Goal: Task Accomplishment & Management: Manage account settings

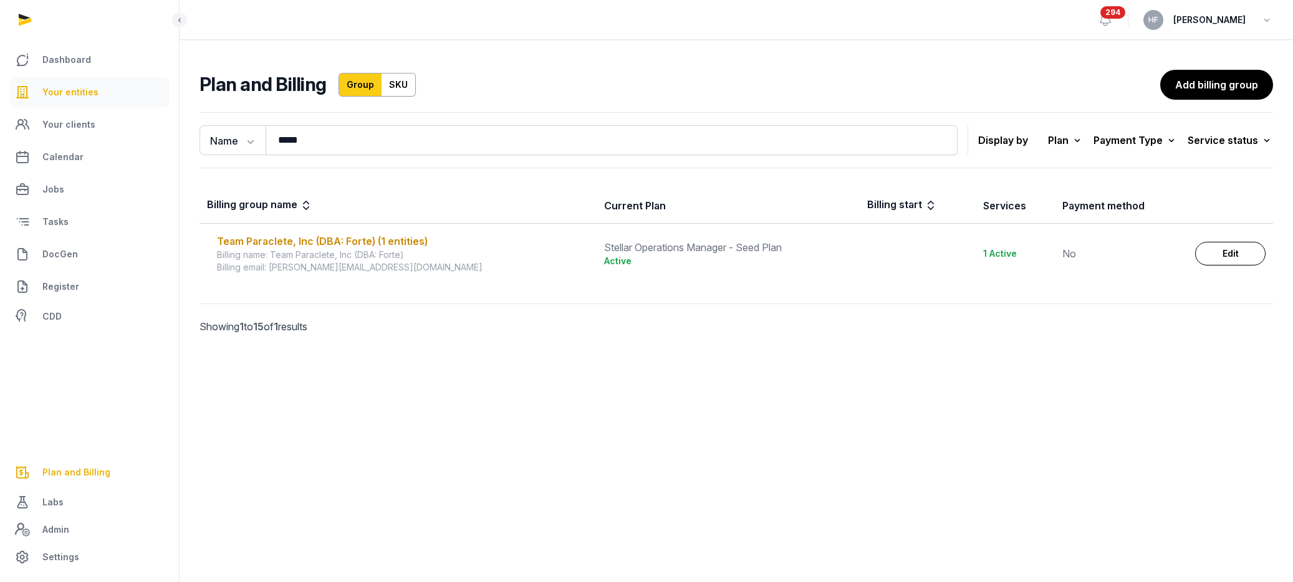
click at [102, 94] on link "Your entities" at bounding box center [89, 92] width 159 height 30
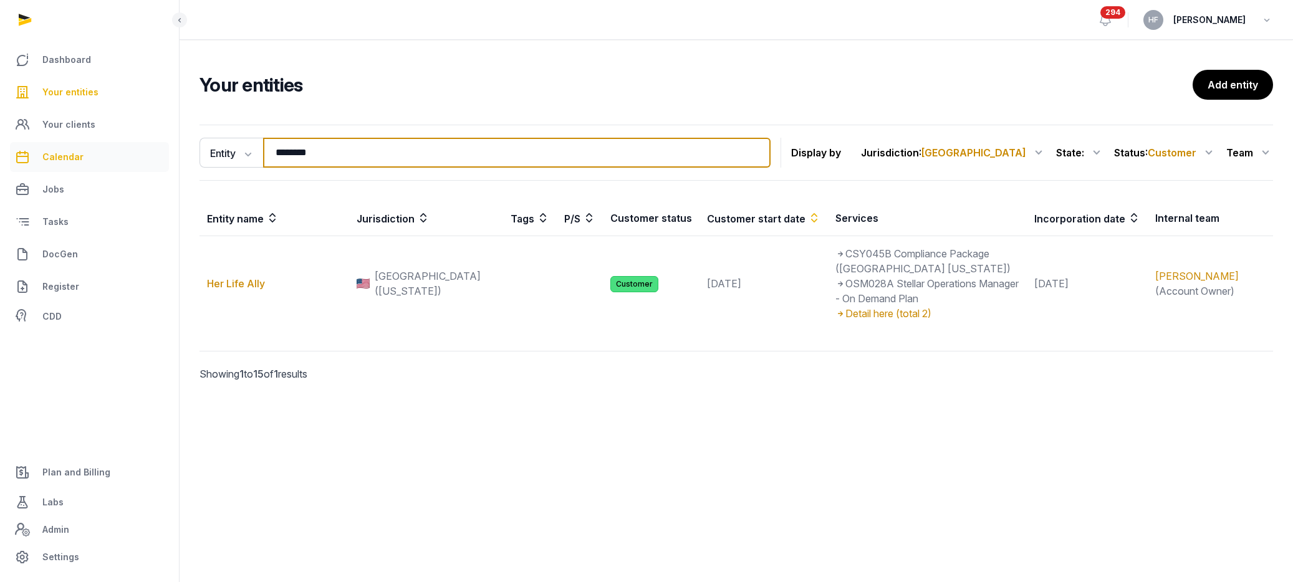
drag, startPoint x: 329, startPoint y: 153, endPoint x: 107, endPoint y: 153, distance: 222.0
click at [138, 153] on div "Dashboard Your entities Your clients Calendar Jobs Tasks DocGen Register CDD Pl…" at bounding box center [646, 291] width 1293 height 582
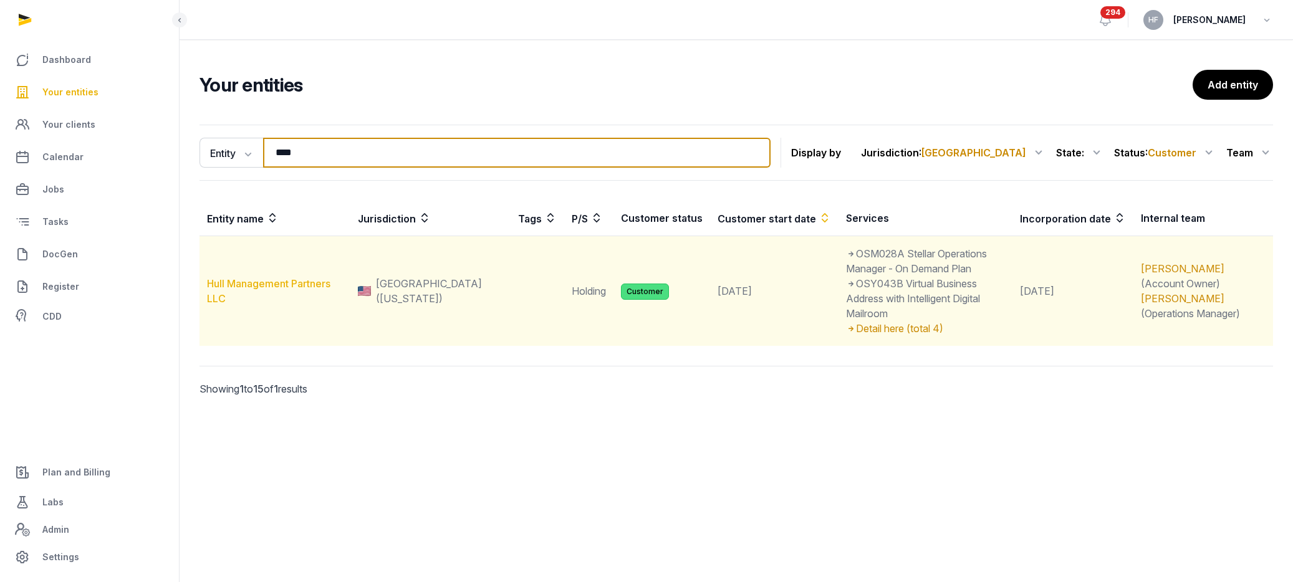
type input "****"
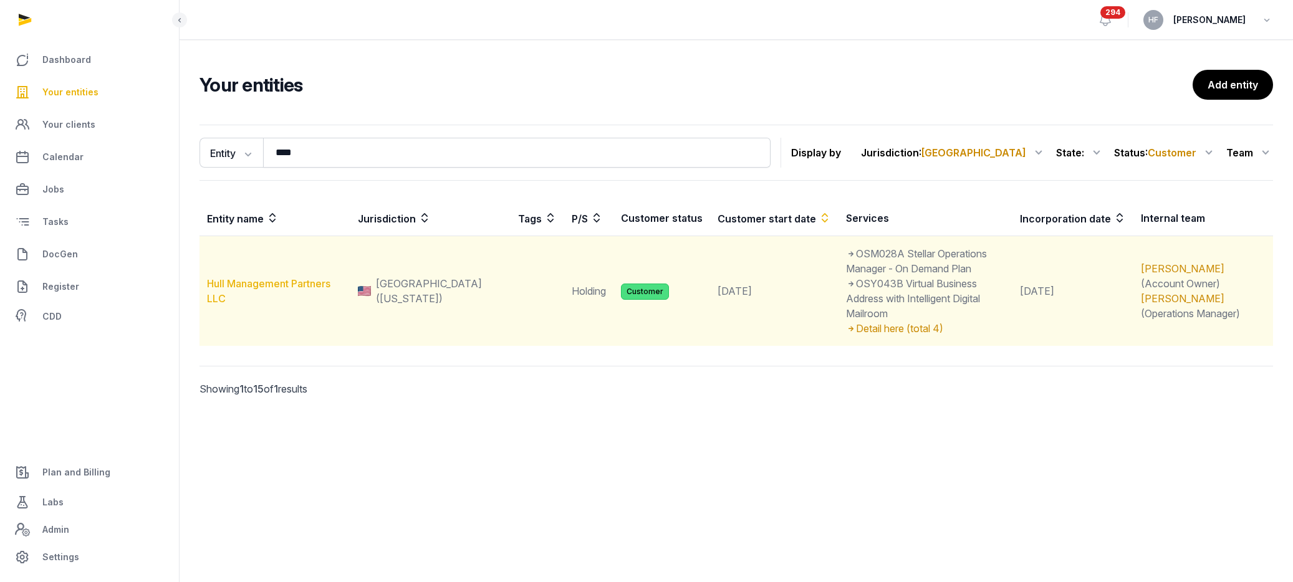
click at [284, 277] on link "Hull Management Partners LLC" at bounding box center [268, 290] width 123 height 27
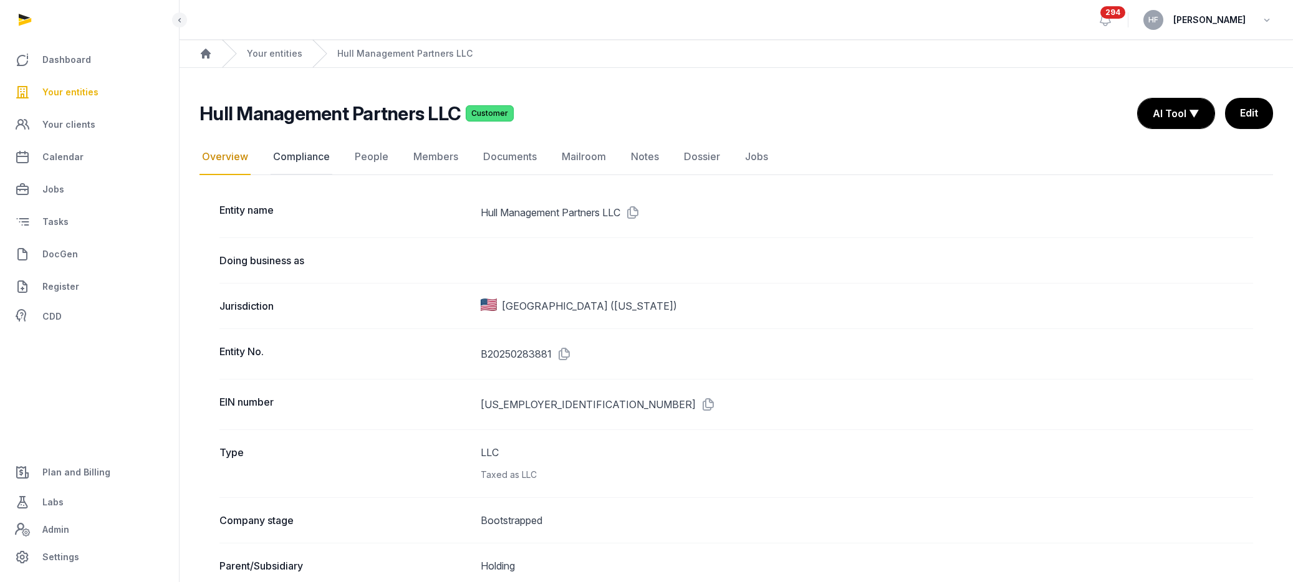
click at [319, 151] on link "Compliance" at bounding box center [302, 157] width 62 height 36
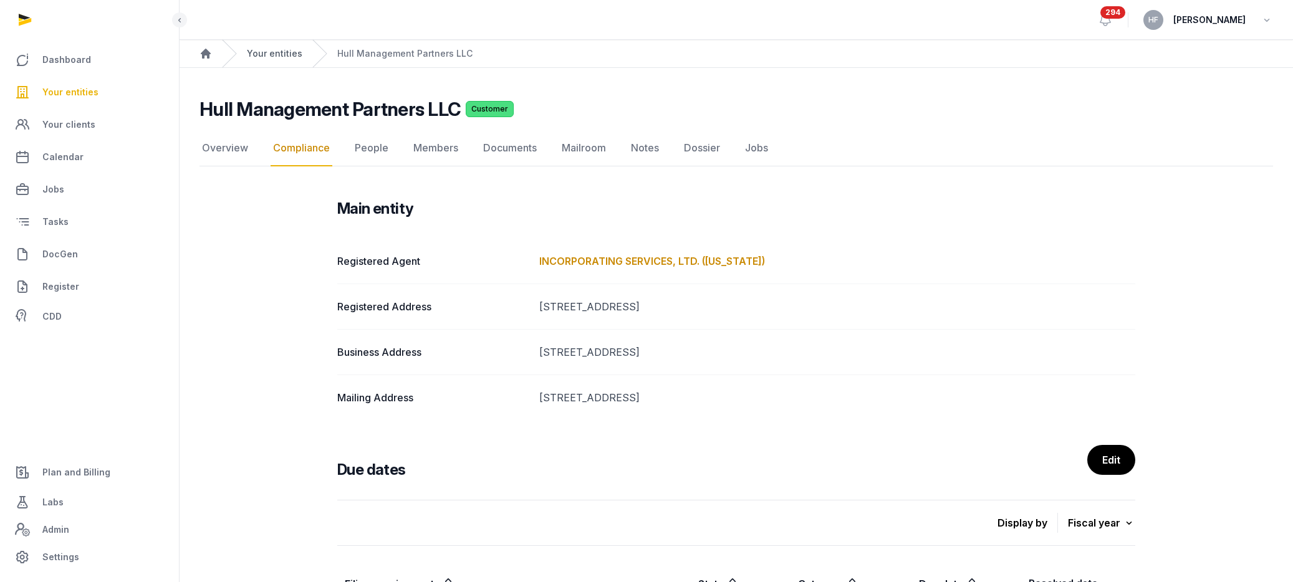
click at [276, 52] on link "Your entities" at bounding box center [274, 53] width 55 height 12
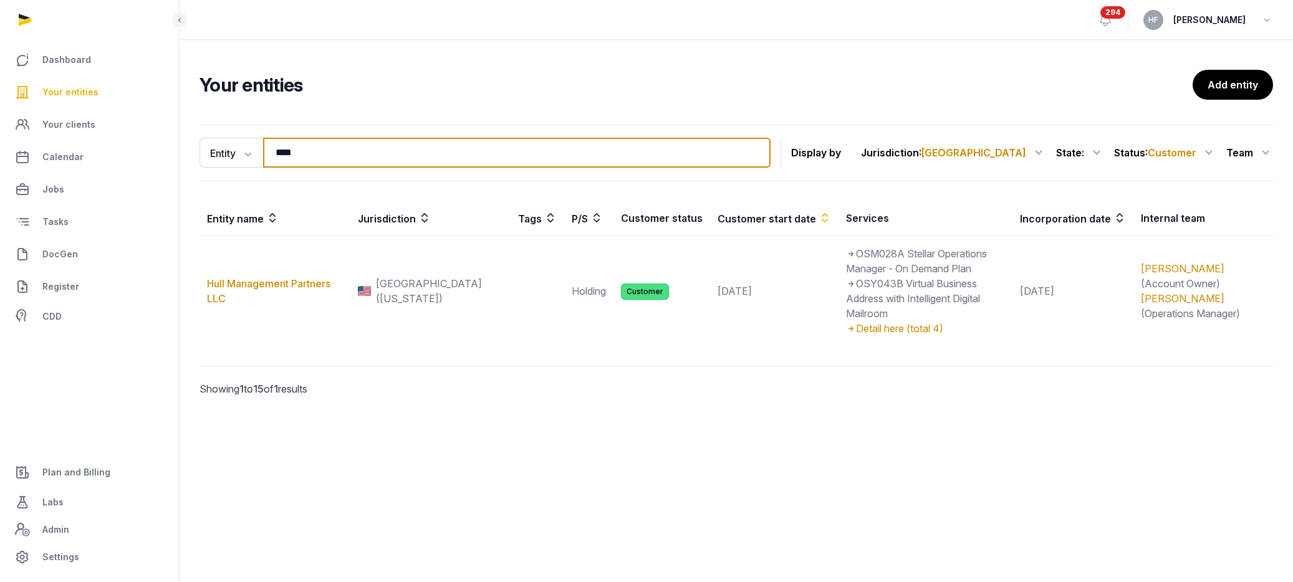
drag, startPoint x: 311, startPoint y: 148, endPoint x: 188, endPoint y: 145, distance: 123.5
click at [208, 143] on div "Entity Entity People Tags Services **** Search" at bounding box center [485, 153] width 571 height 30
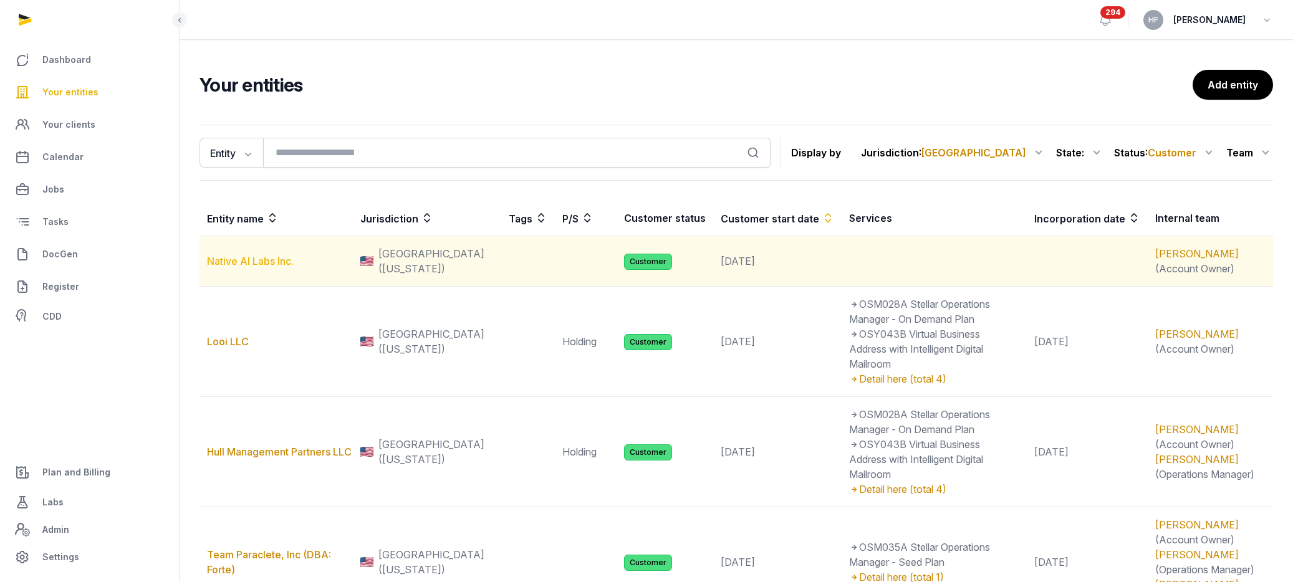
click at [282, 256] on link "Native AI Labs Inc." at bounding box center [250, 261] width 87 height 12
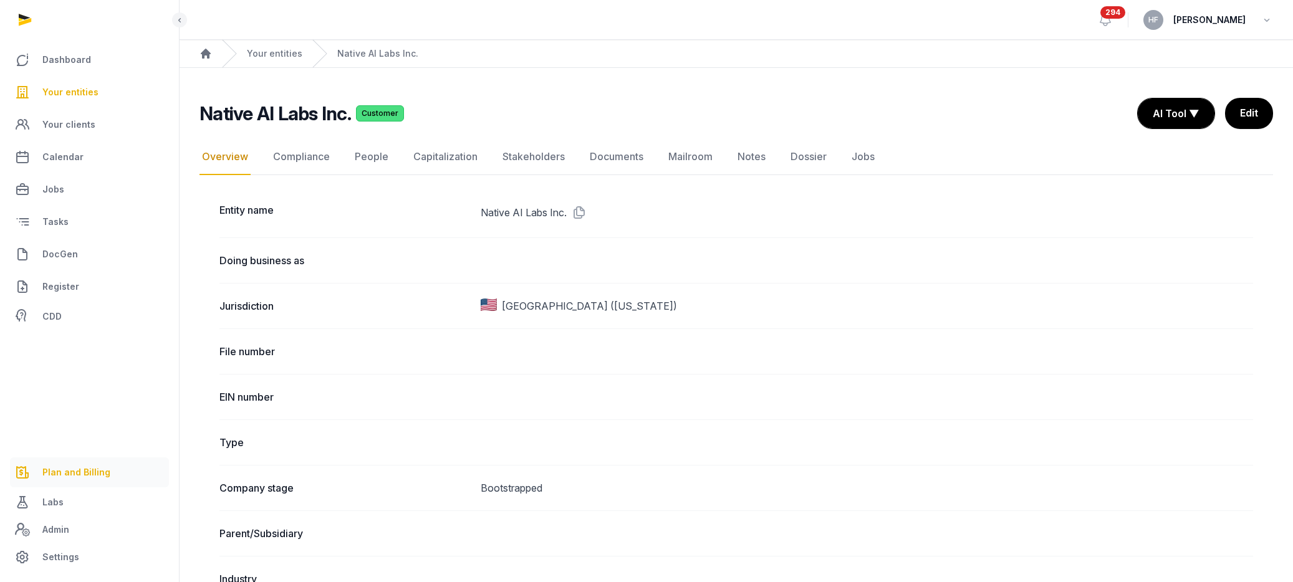
click at [109, 473] on link "Plan and Billing" at bounding box center [89, 473] width 159 height 30
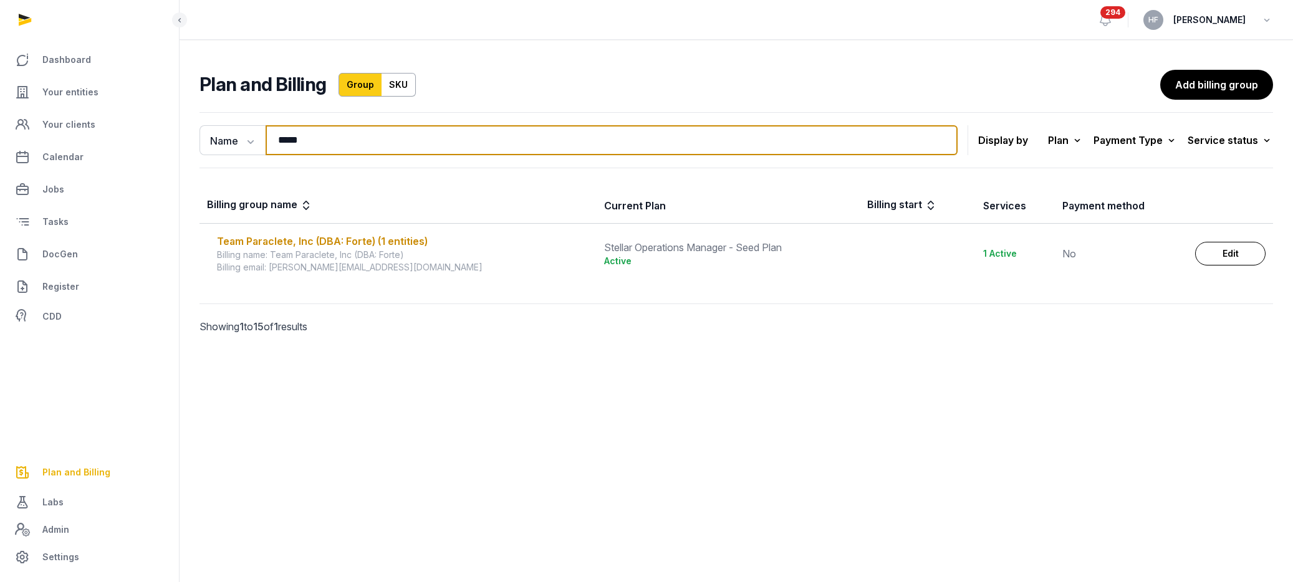
drag, startPoint x: 327, startPoint y: 137, endPoint x: 266, endPoint y: 137, distance: 61.1
click at [270, 137] on input "*****" at bounding box center [612, 140] width 692 height 30
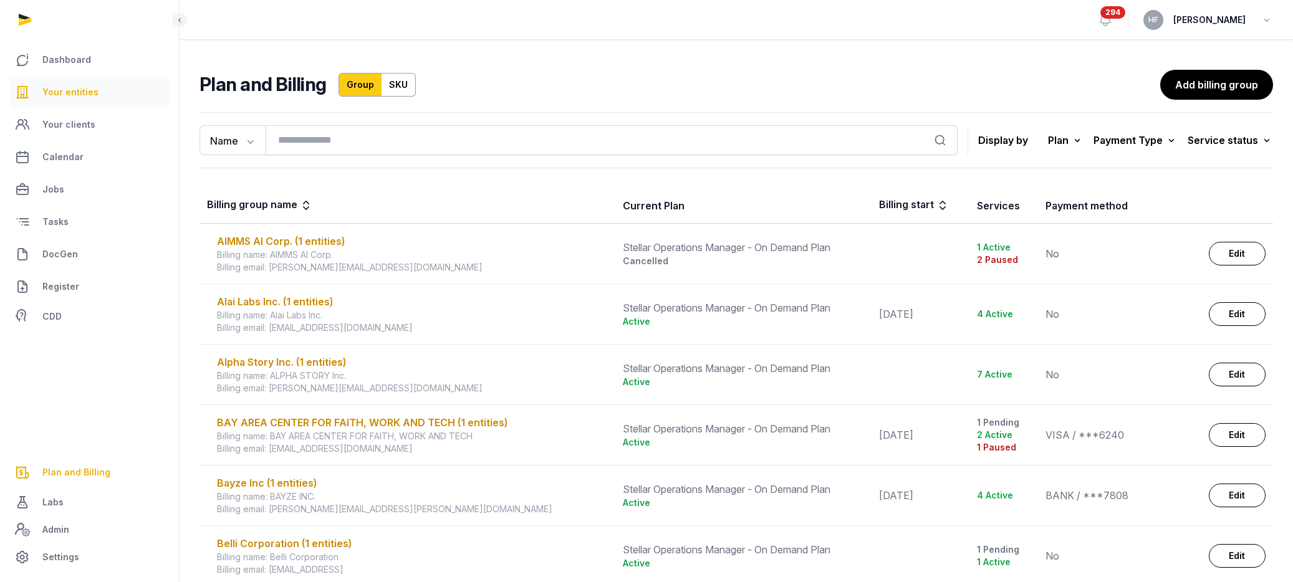
click at [80, 87] on span "Your entities" at bounding box center [70, 92] width 56 height 15
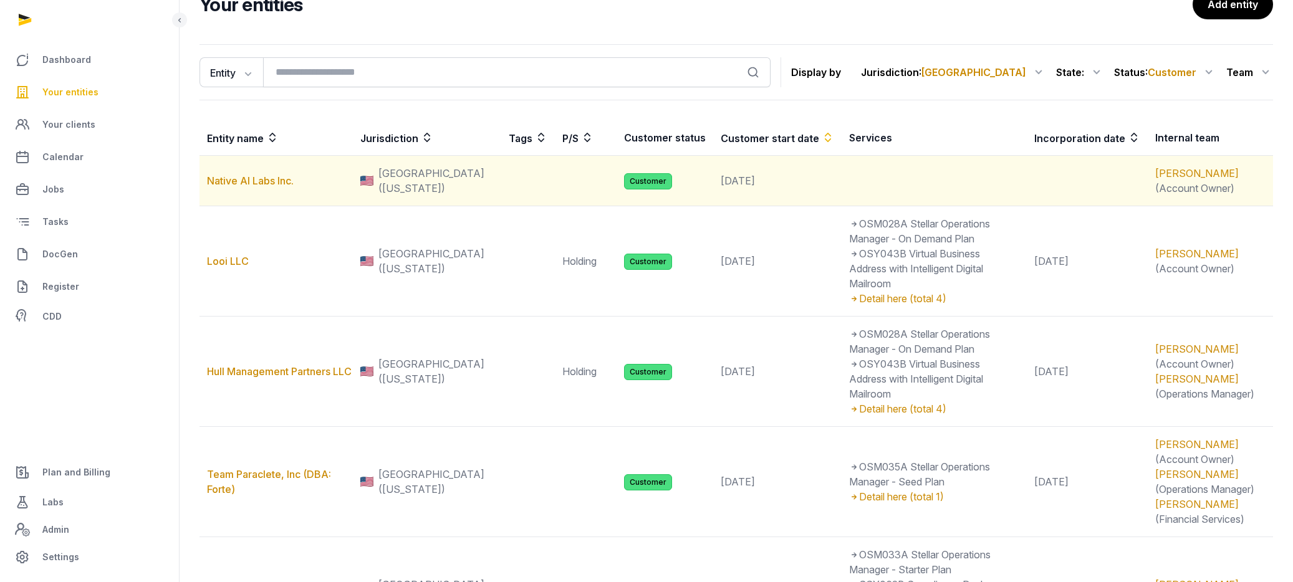
scroll to position [82, 0]
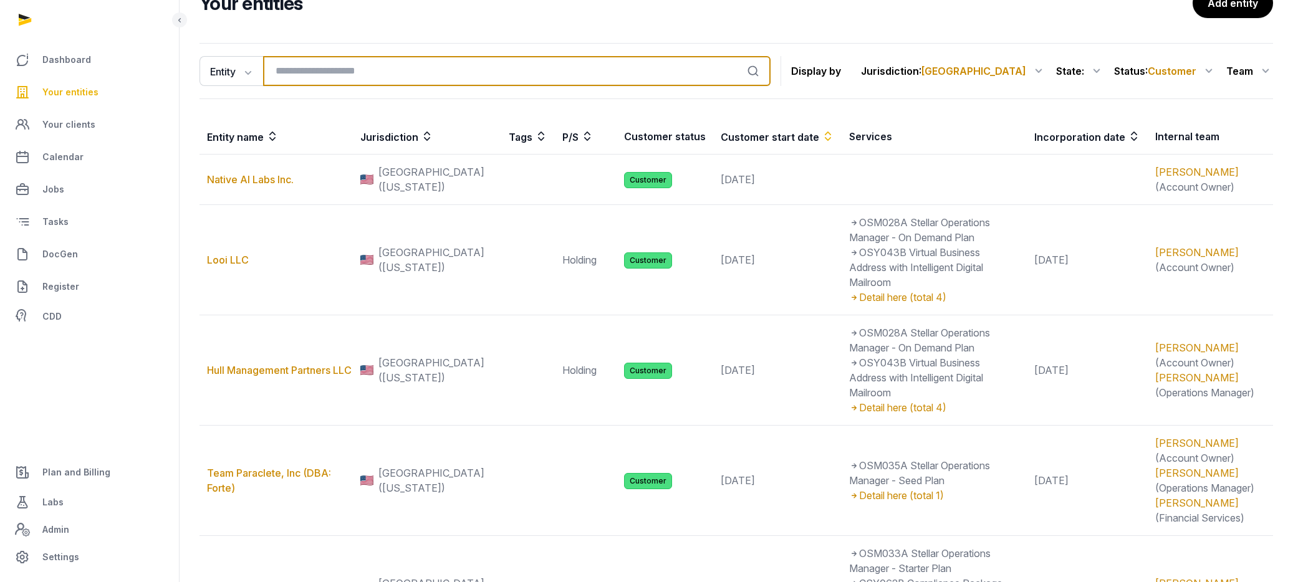
click at [329, 68] on input "search" at bounding box center [517, 71] width 508 height 30
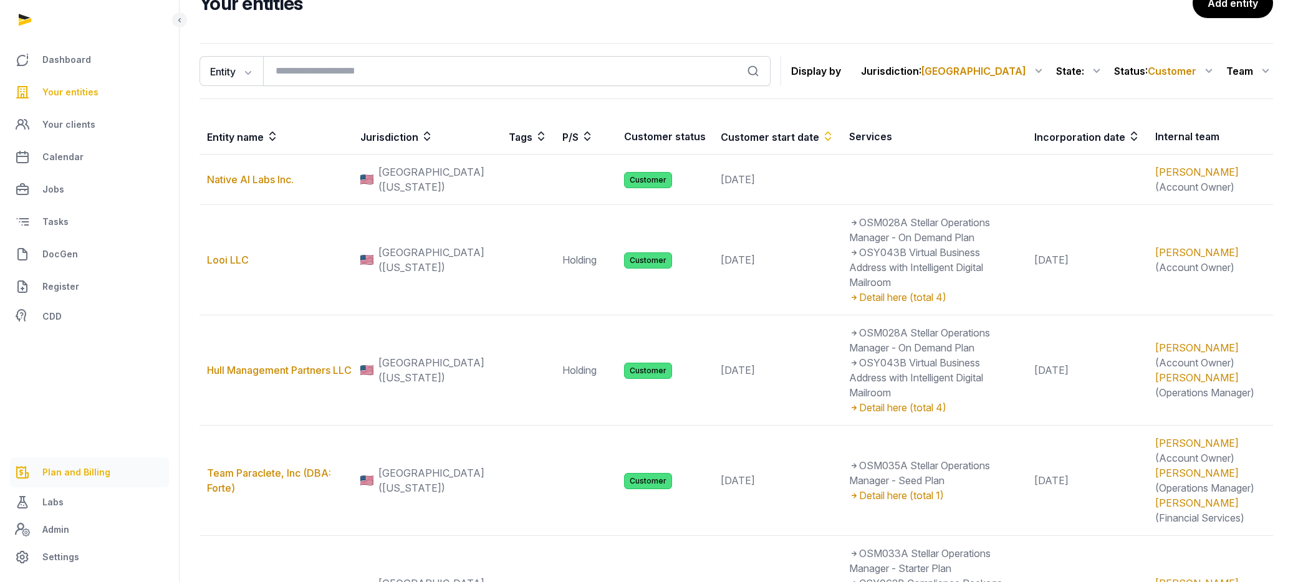
click at [92, 473] on span "Plan and Billing" at bounding box center [76, 472] width 68 height 15
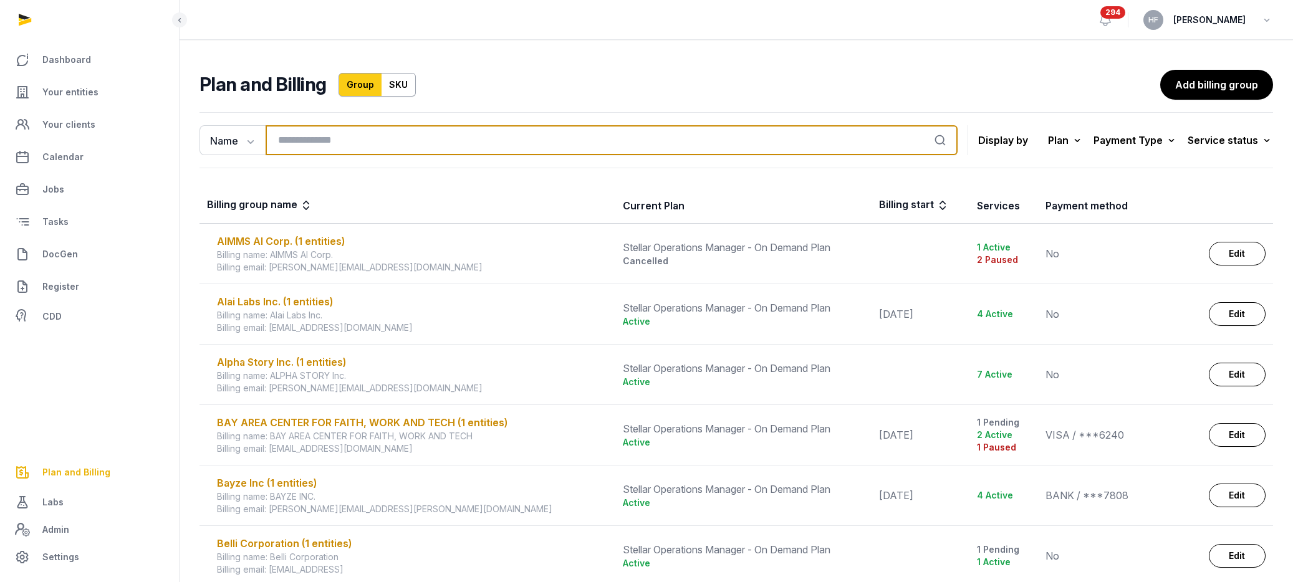
click at [513, 143] on input "search" at bounding box center [612, 140] width 692 height 30
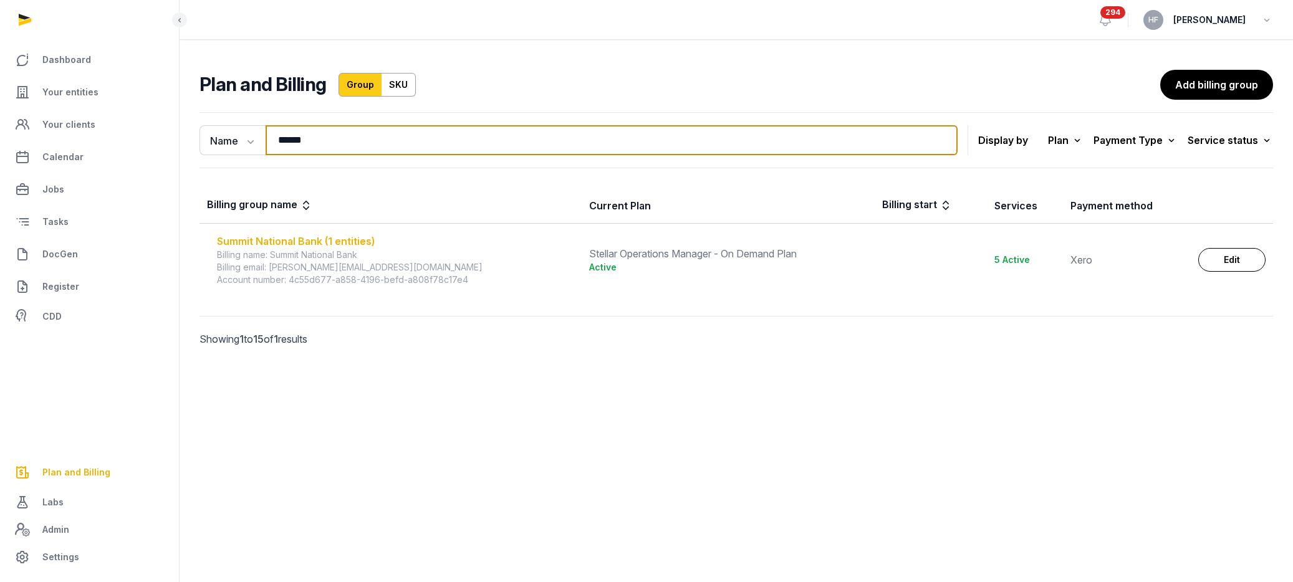
type input "******"
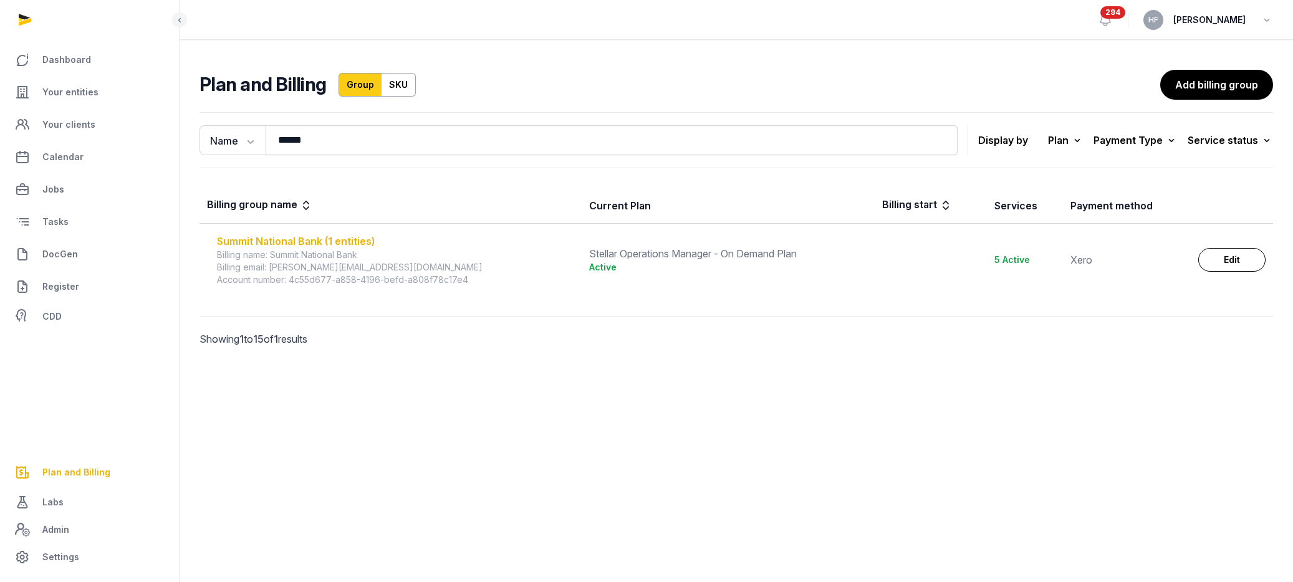
click at [365, 241] on div "Summit National Bank (1 entities)" at bounding box center [395, 241] width 357 height 15
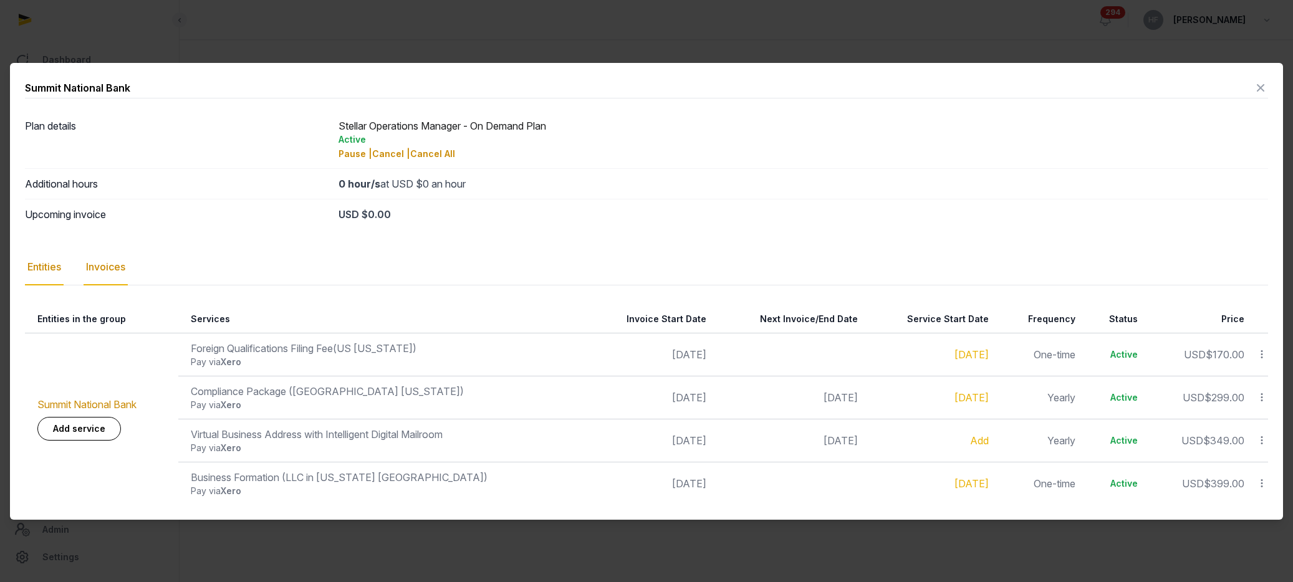
click at [120, 265] on div "Invoices" at bounding box center [106, 267] width 44 height 36
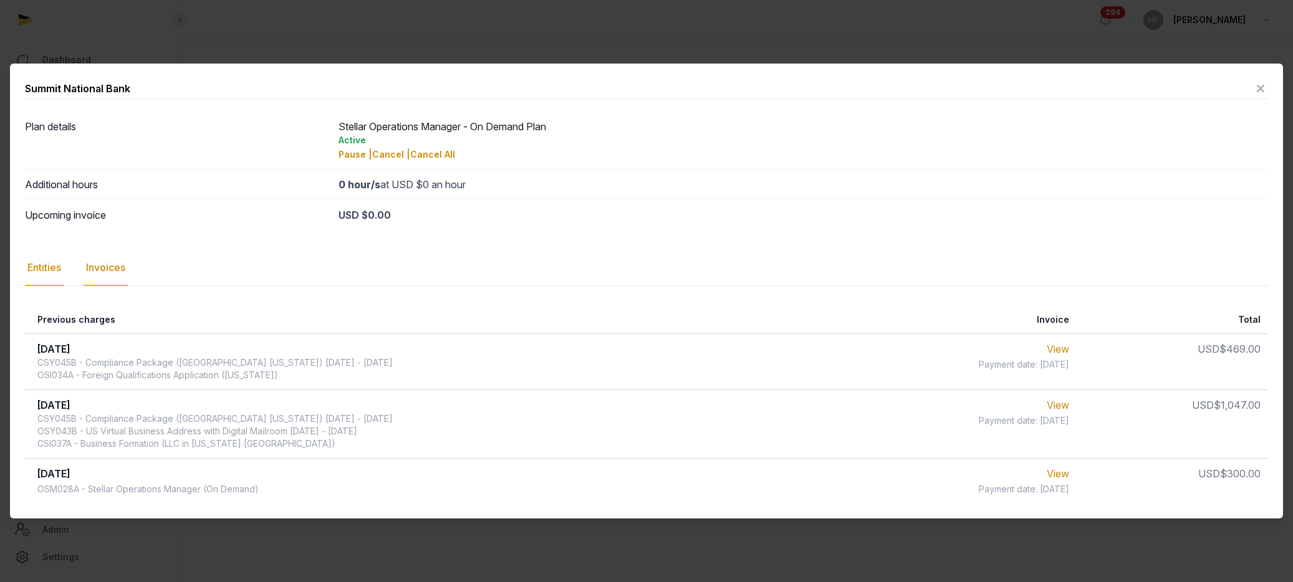
click at [47, 270] on div "Entities" at bounding box center [44, 268] width 39 height 36
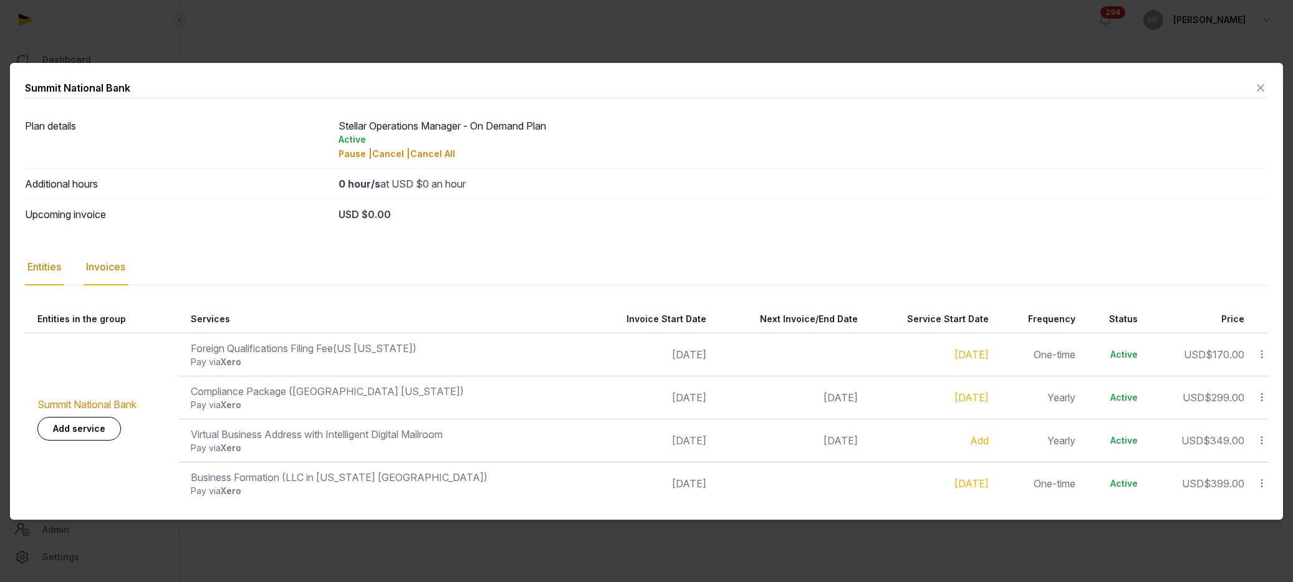
click at [113, 267] on div "Invoices" at bounding box center [106, 267] width 44 height 36
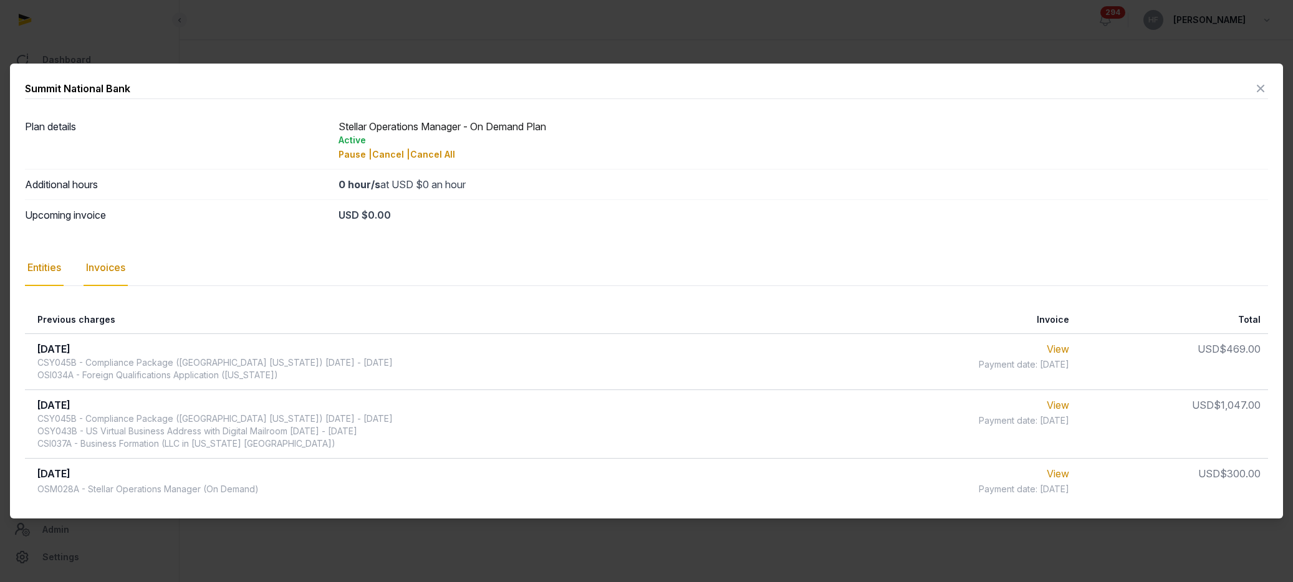
click at [54, 266] on div "Entities" at bounding box center [44, 268] width 39 height 36
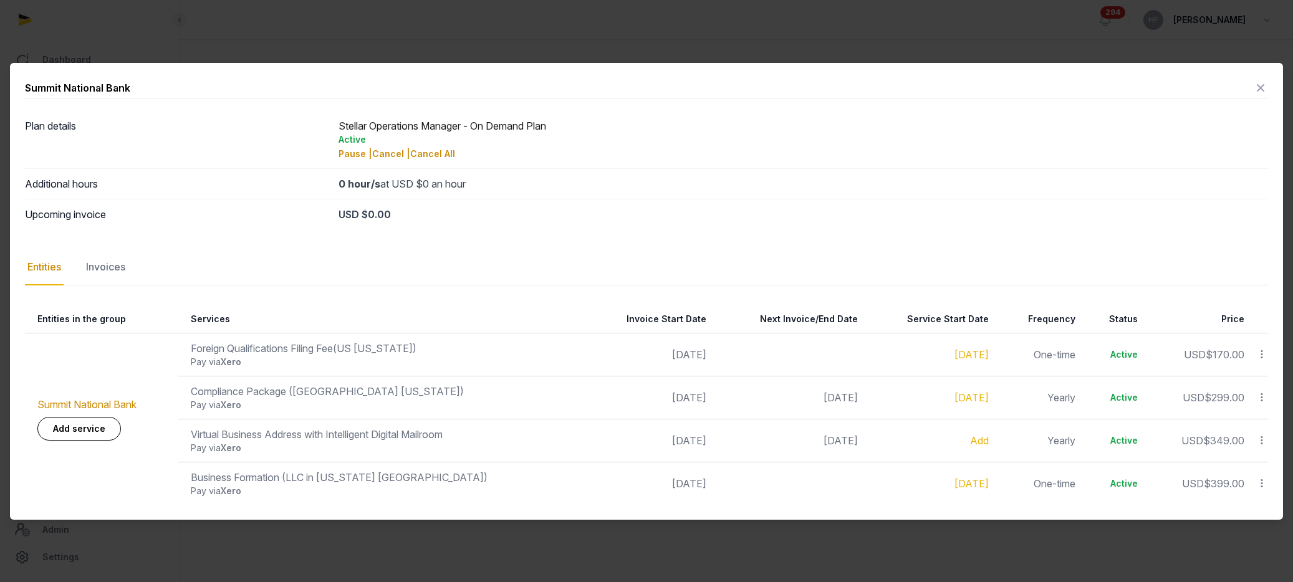
click at [383, 220] on div "USD $0.00" at bounding box center [804, 214] width 930 height 15
click at [383, 217] on div "USD $0.00" at bounding box center [804, 214] width 930 height 15
click at [1262, 84] on icon at bounding box center [1260, 88] width 15 height 20
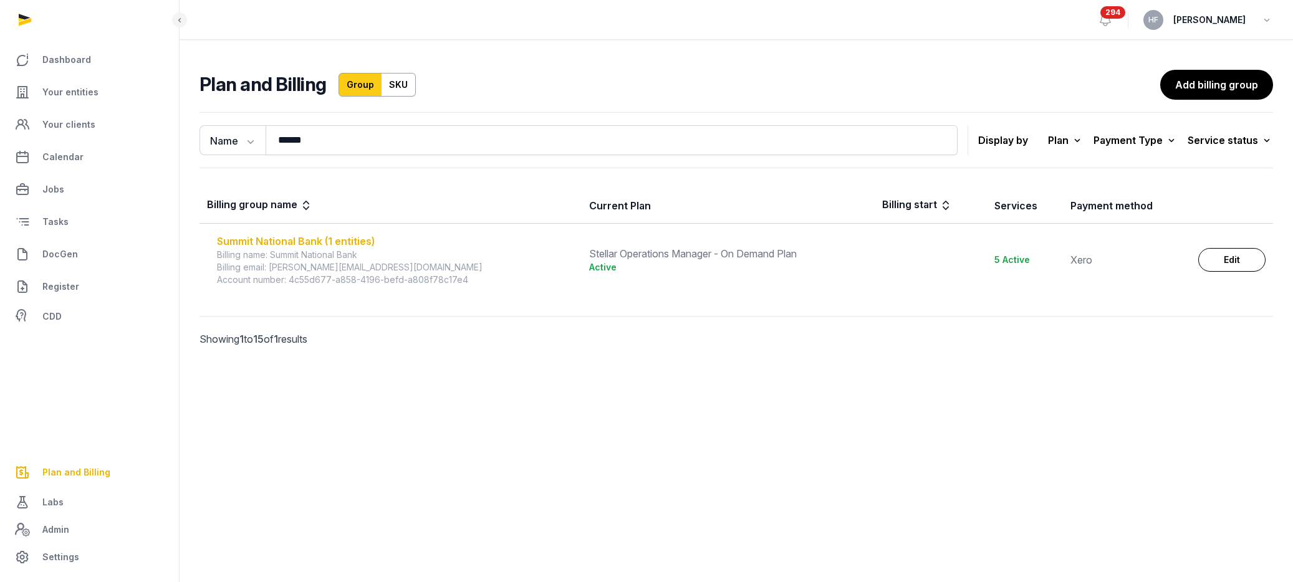
click at [325, 239] on div "Summit National Bank (1 entities)" at bounding box center [395, 241] width 357 height 15
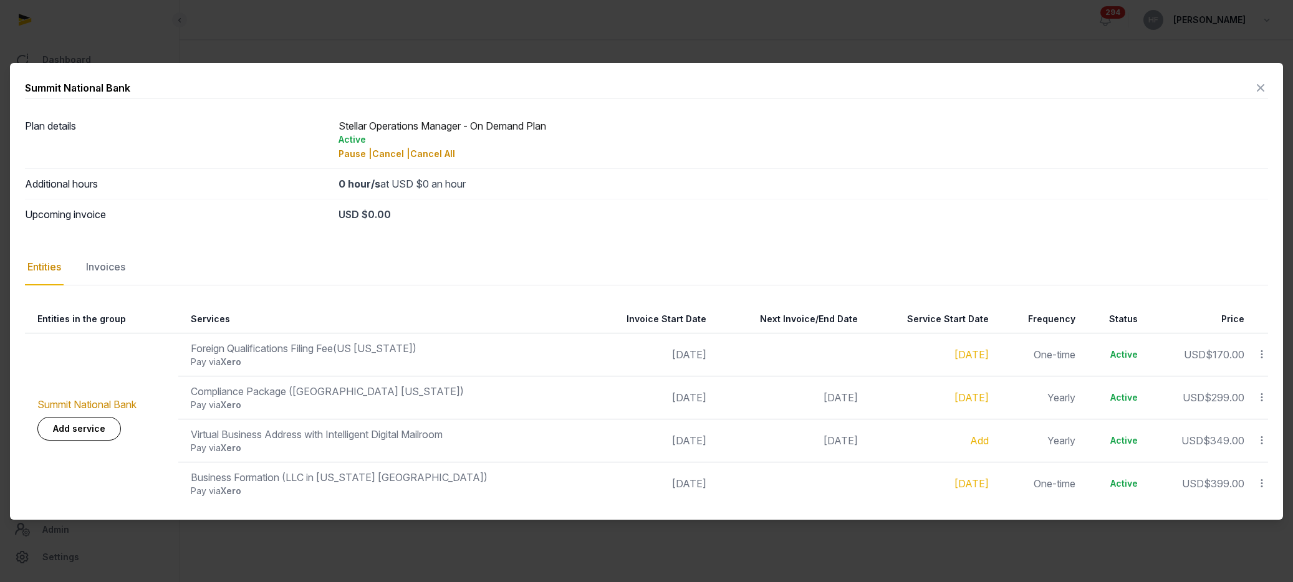
click at [374, 215] on div "USD $0.00" at bounding box center [804, 214] width 930 height 15
click at [110, 271] on div "Invoices" at bounding box center [106, 267] width 44 height 36
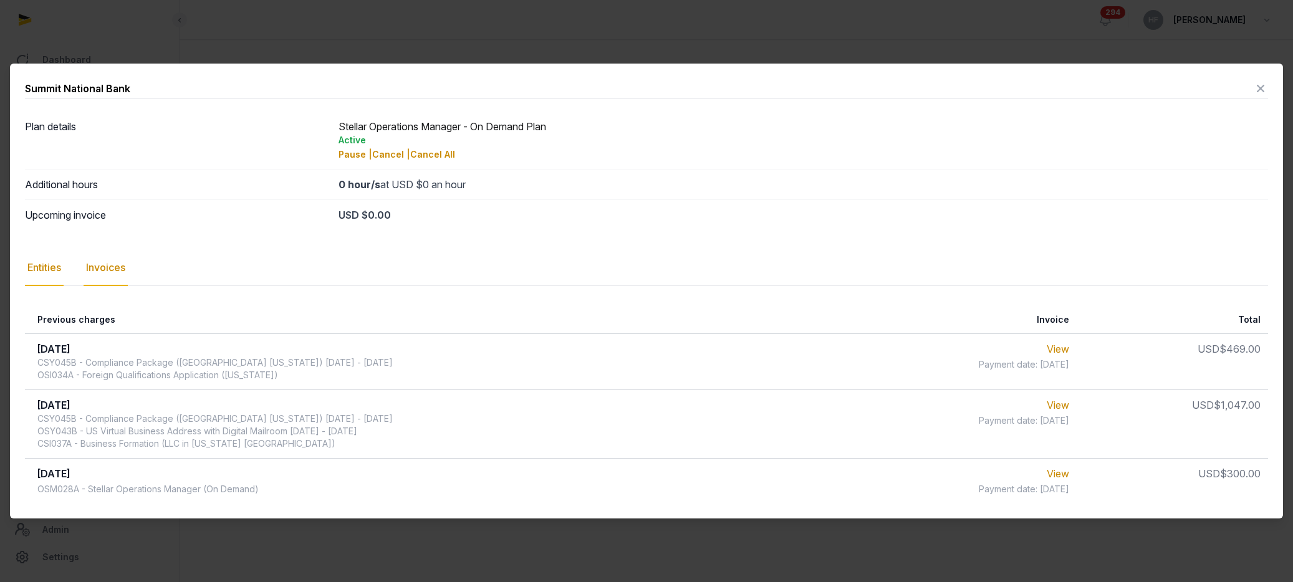
click at [47, 270] on div "Entities" at bounding box center [44, 268] width 39 height 36
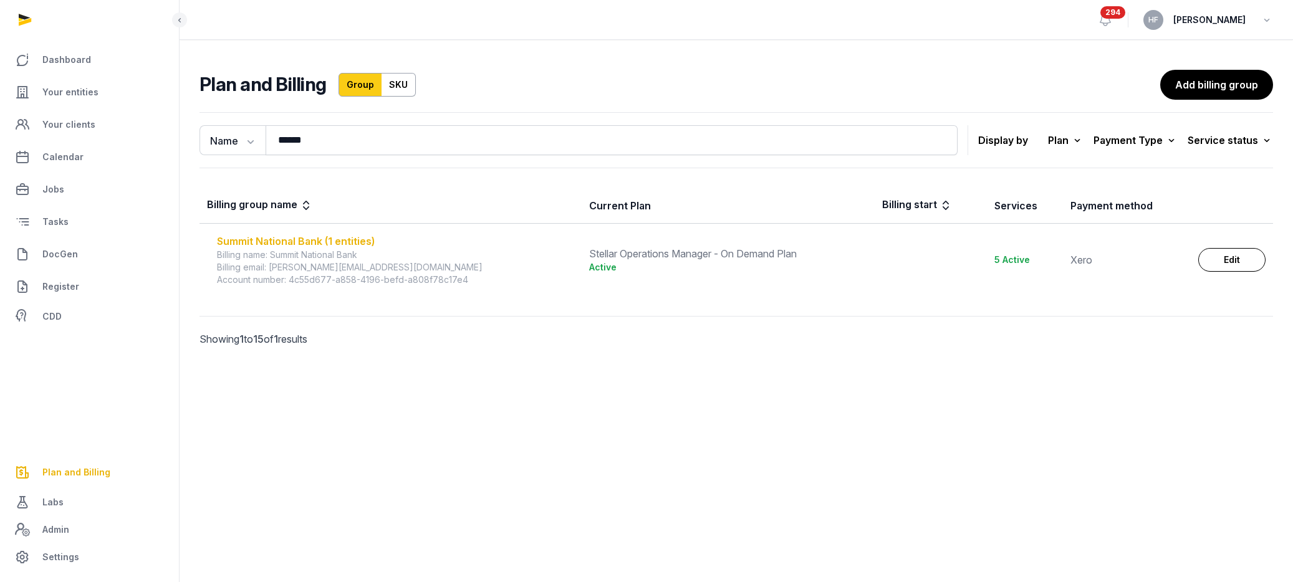
click at [365, 238] on div "Summit National Bank (1 entities)" at bounding box center [395, 241] width 357 height 15
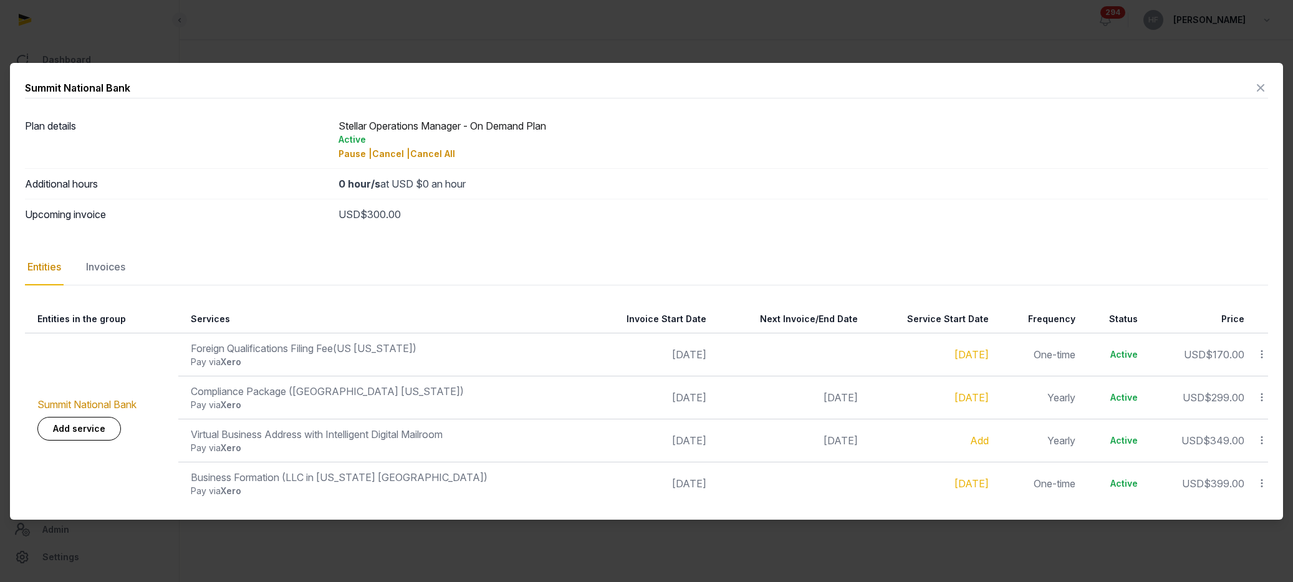
click at [109, 261] on div "Invoices" at bounding box center [106, 267] width 44 height 36
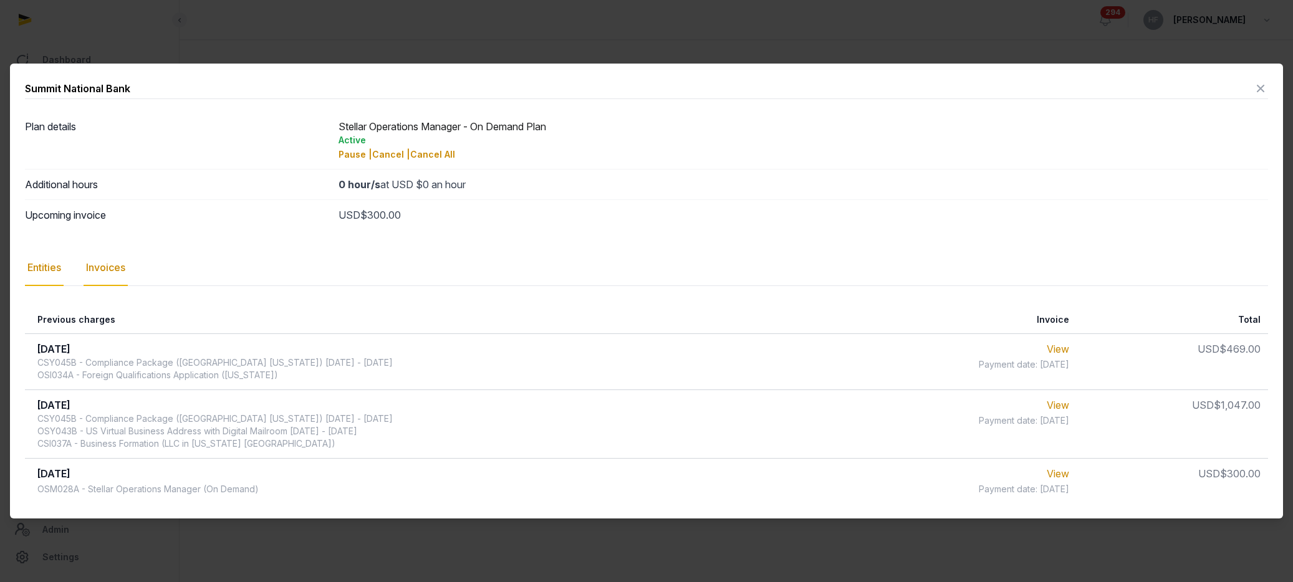
click at [54, 269] on div "Entities" at bounding box center [44, 268] width 39 height 36
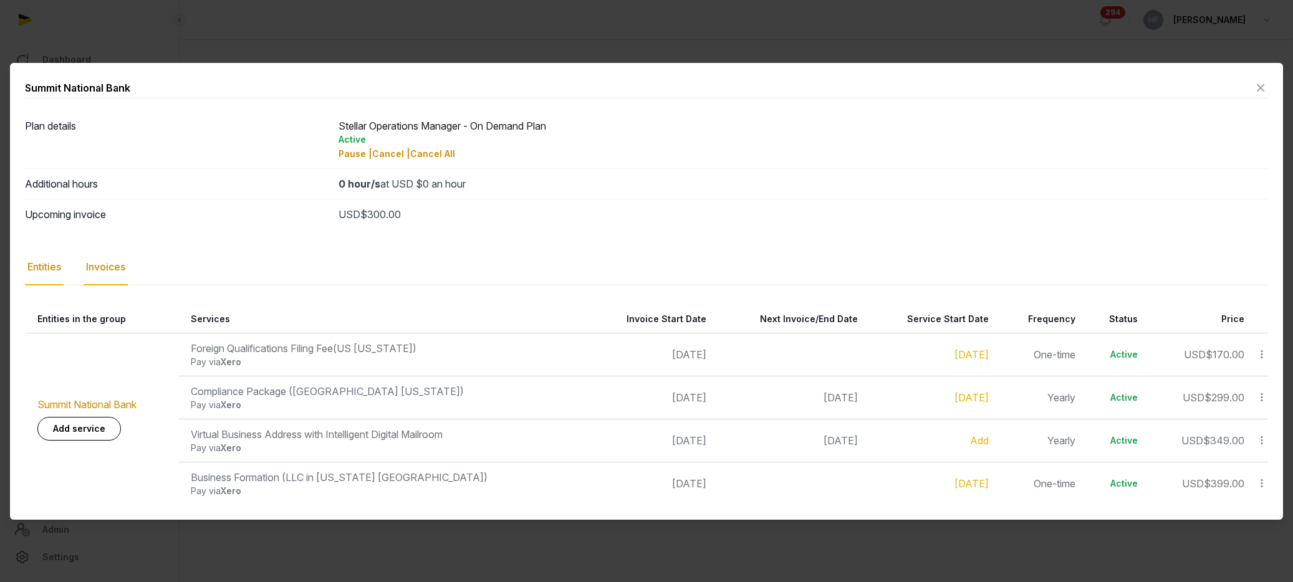
click at [124, 271] on div "Invoices" at bounding box center [106, 267] width 44 height 36
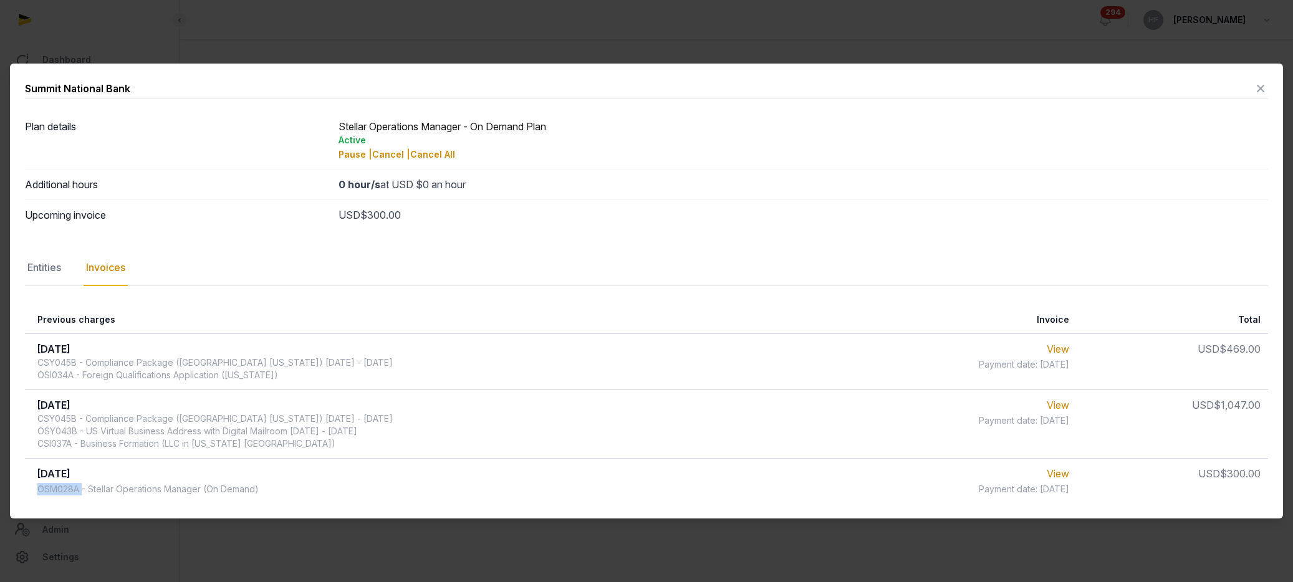
drag, startPoint x: 36, startPoint y: 491, endPoint x: 82, endPoint y: 491, distance: 45.5
click at [81, 491] on td "[DATE] OSM028A - Stellar Operations Manager (On Demand)" at bounding box center [431, 482] width 813 height 46
drag, startPoint x: 87, startPoint y: 488, endPoint x: 281, endPoint y: 490, distance: 193.3
click at [281, 491] on td "[DATE] OSM028A - Stellar Operations Manager (On Demand)" at bounding box center [431, 482] width 813 height 46
click at [1063, 475] on link "View" at bounding box center [1058, 474] width 22 height 12
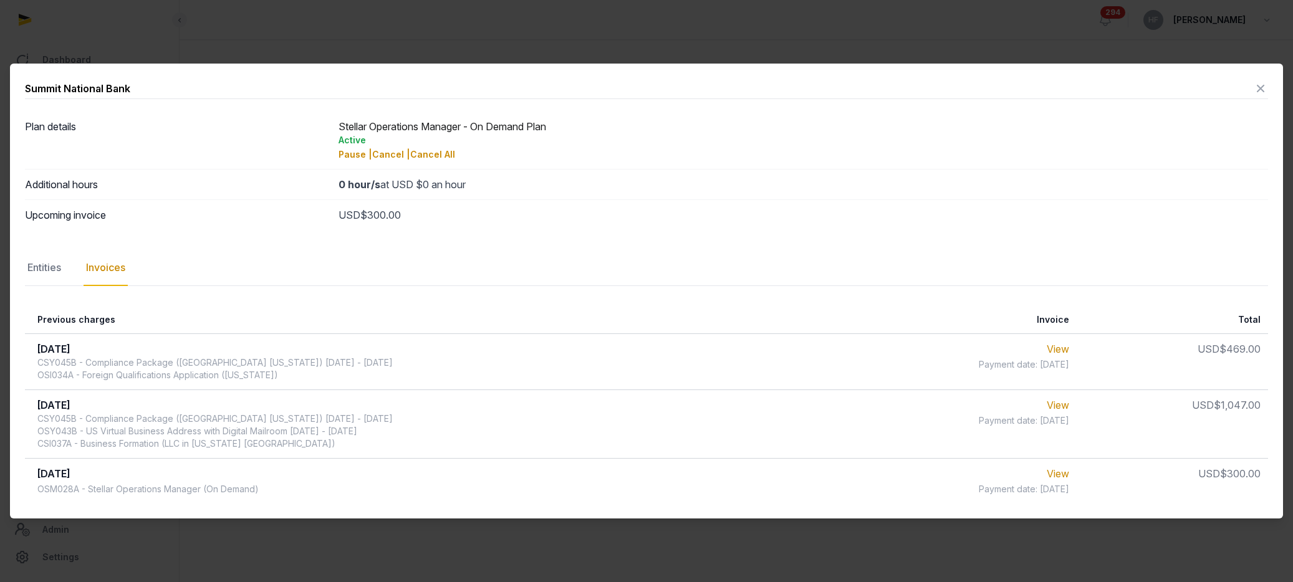
click at [1258, 84] on icon at bounding box center [1260, 89] width 15 height 20
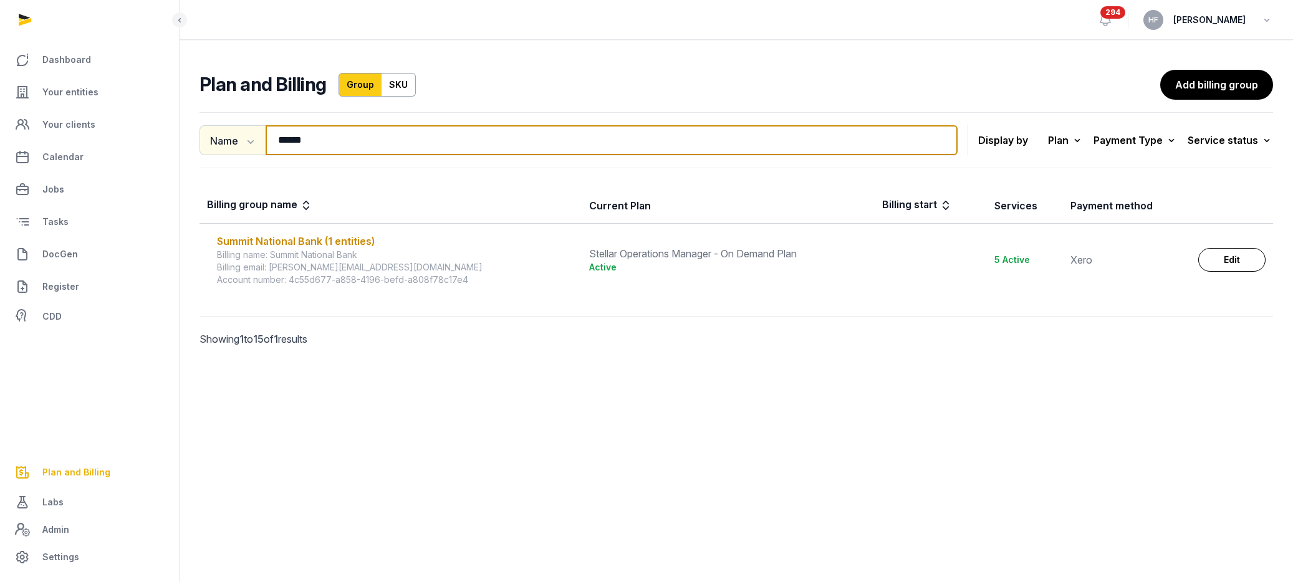
drag, startPoint x: 331, startPoint y: 145, endPoint x: 214, endPoint y: 125, distance: 118.9
click at [228, 125] on div "Name Name Email ****** Search" at bounding box center [579, 140] width 758 height 30
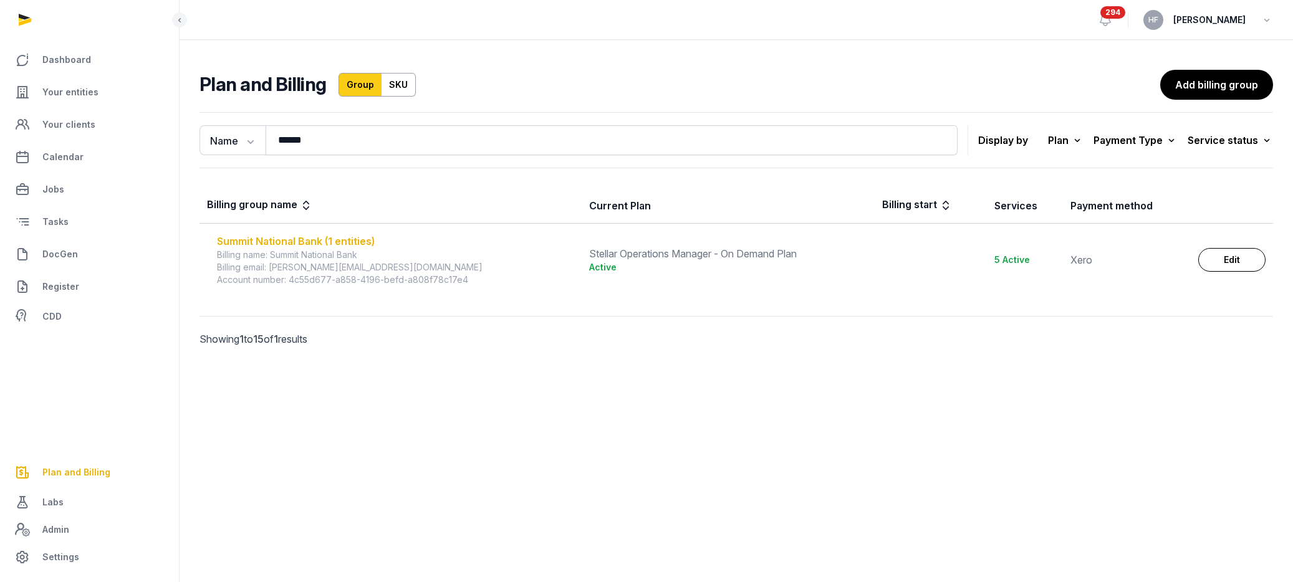
click at [371, 242] on div "Summit National Bank (1 entities)" at bounding box center [395, 241] width 357 height 15
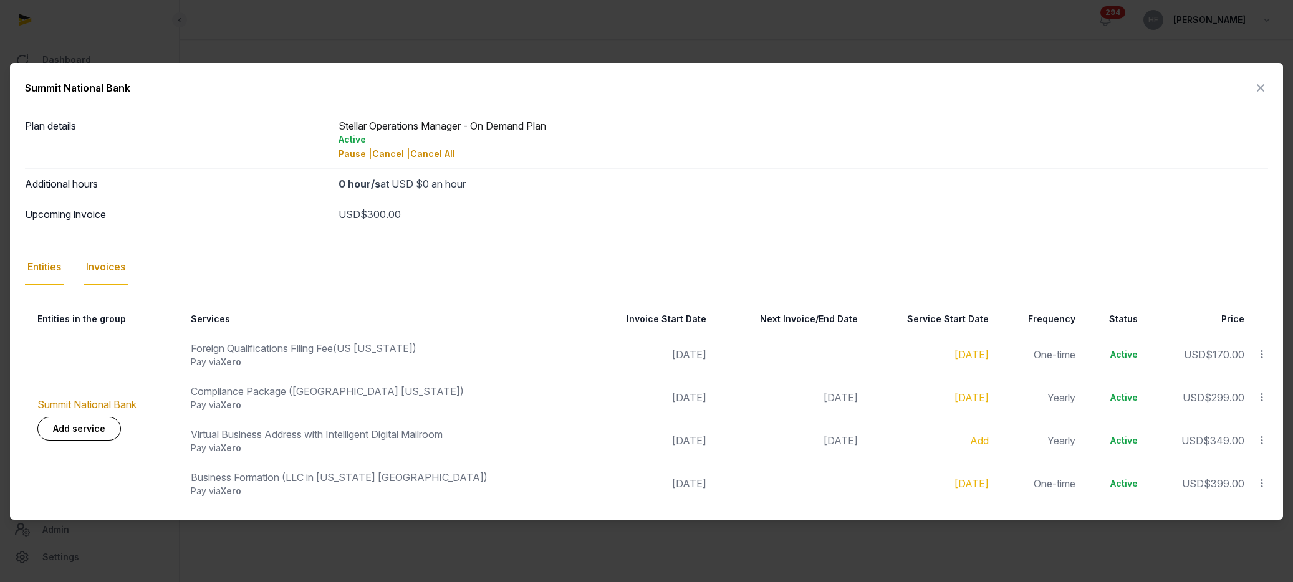
click at [117, 270] on div "Invoices" at bounding box center [106, 267] width 44 height 36
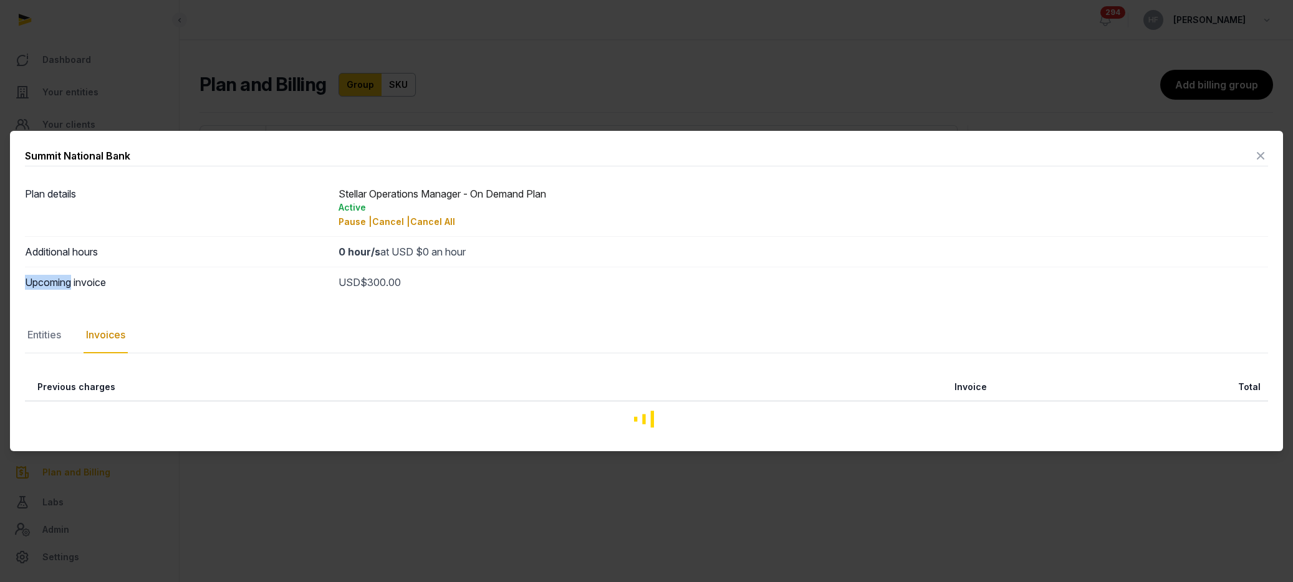
click at [117, 270] on div "Upcoming invoice USD $300.00" at bounding box center [646, 282] width 1243 height 31
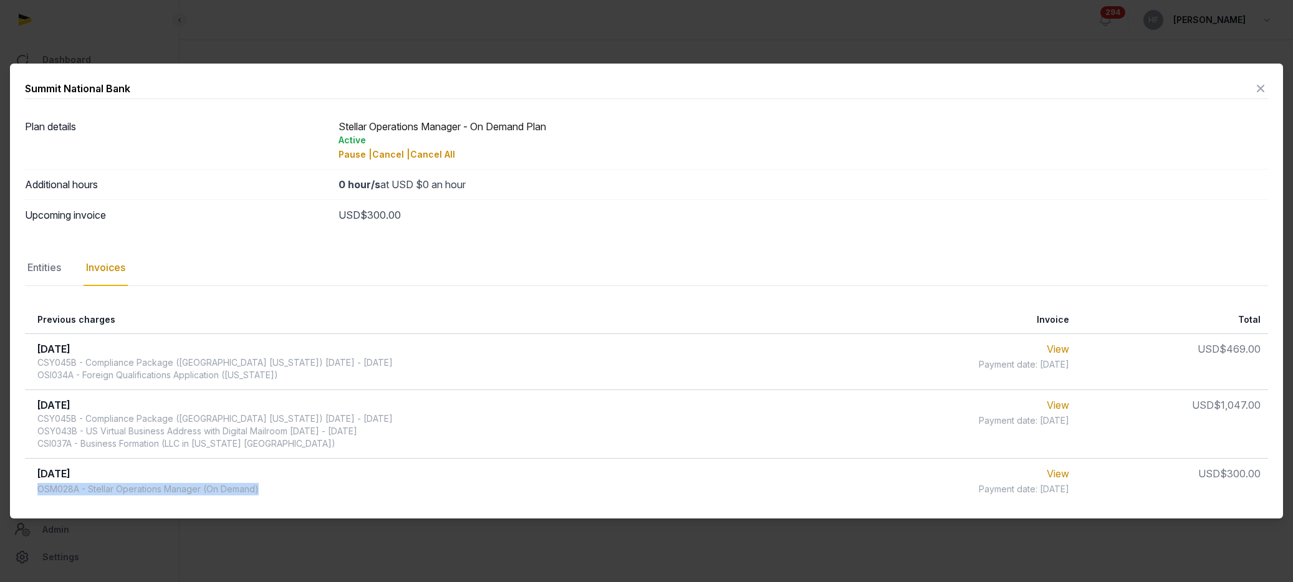
drag, startPoint x: 40, startPoint y: 488, endPoint x: 300, endPoint y: 486, distance: 260.0
click at [299, 486] on td "[DATE] OSM028A - Stellar Operations Manager (On Demand)" at bounding box center [431, 482] width 813 height 46
click at [1260, 88] on icon at bounding box center [1260, 89] width 15 height 20
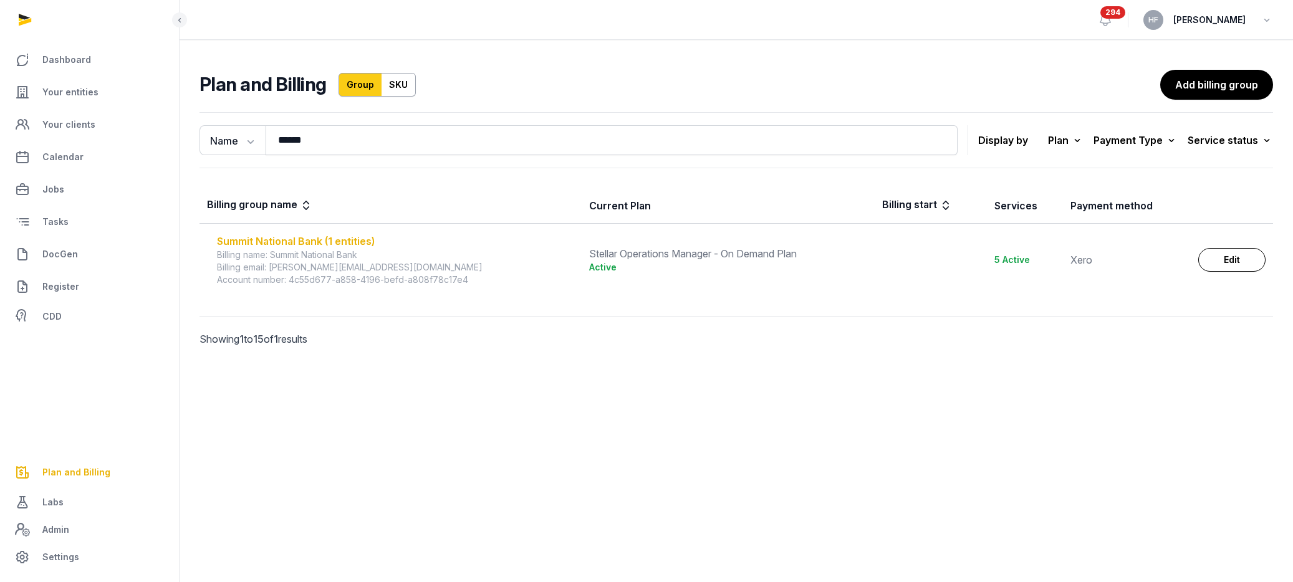
click at [344, 237] on div "Summit National Bank (1 entities)" at bounding box center [395, 241] width 357 height 15
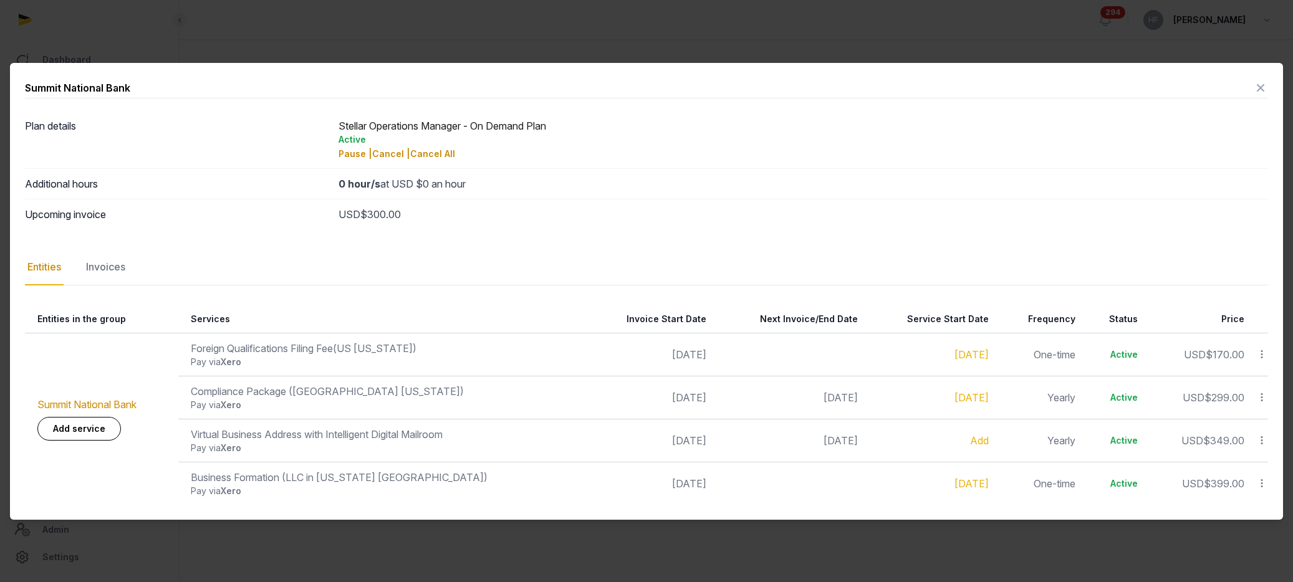
click at [1265, 89] on icon at bounding box center [1260, 88] width 15 height 20
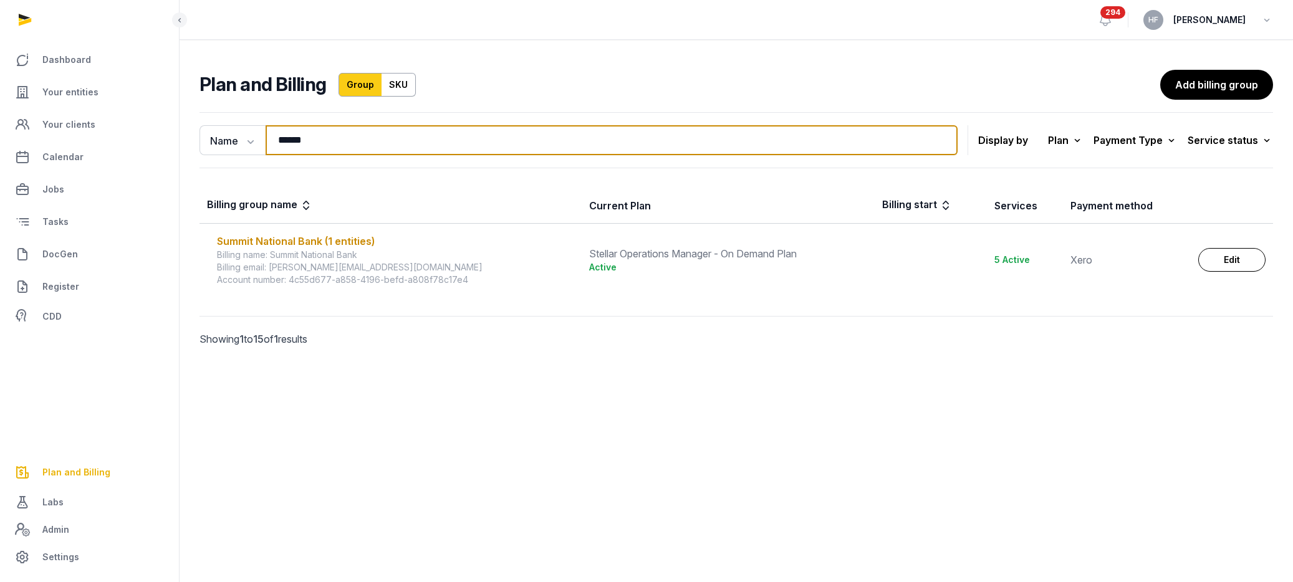
drag, startPoint x: 334, startPoint y: 145, endPoint x: 190, endPoint y: 145, distance: 143.4
click at [194, 145] on div "Name Name Email ****** Search Display by Plan All plans On Demand Plan Scale Pl…" at bounding box center [737, 246] width 1114 height 279
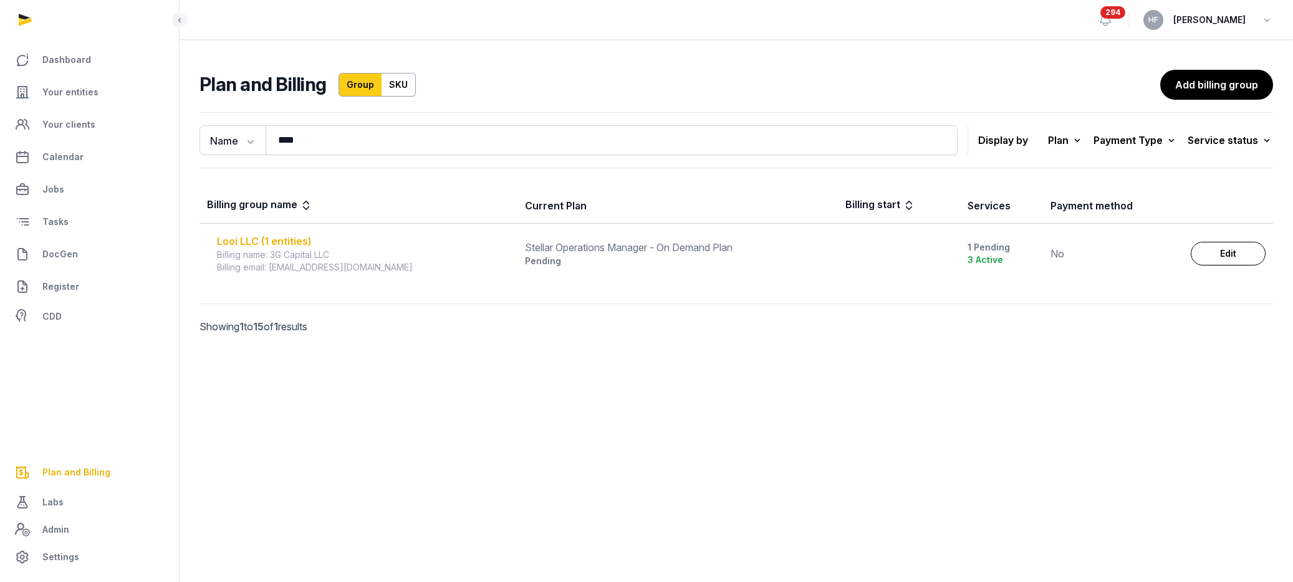
click at [286, 236] on div "Looi LLC (1 entities)" at bounding box center [363, 241] width 293 height 15
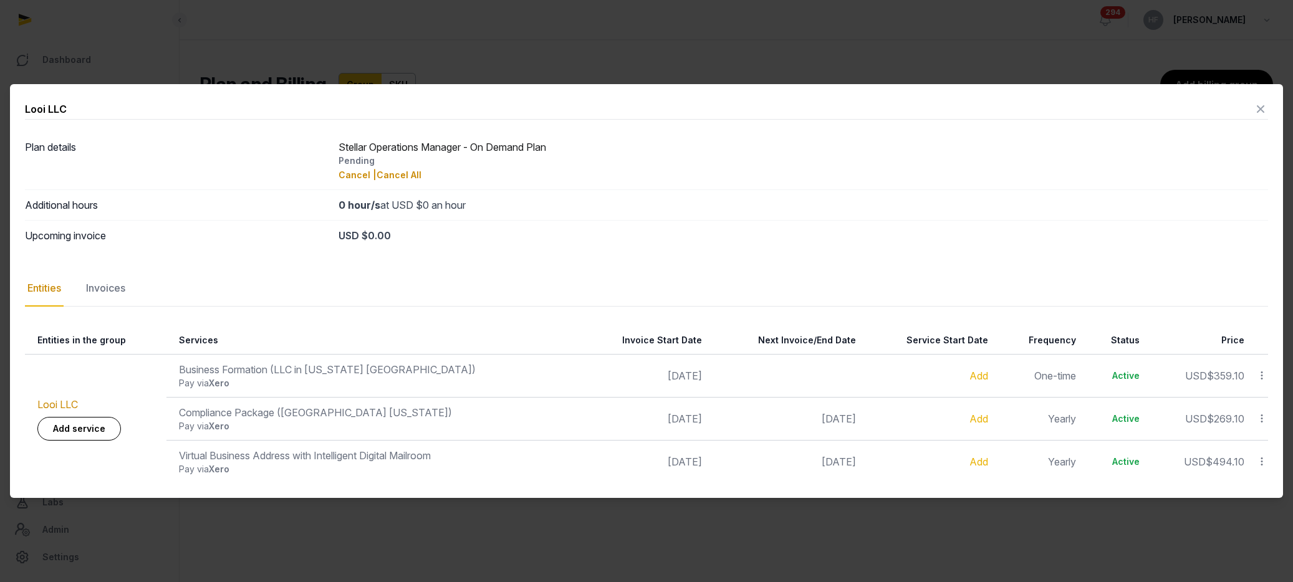
click at [1256, 109] on icon at bounding box center [1260, 109] width 15 height 20
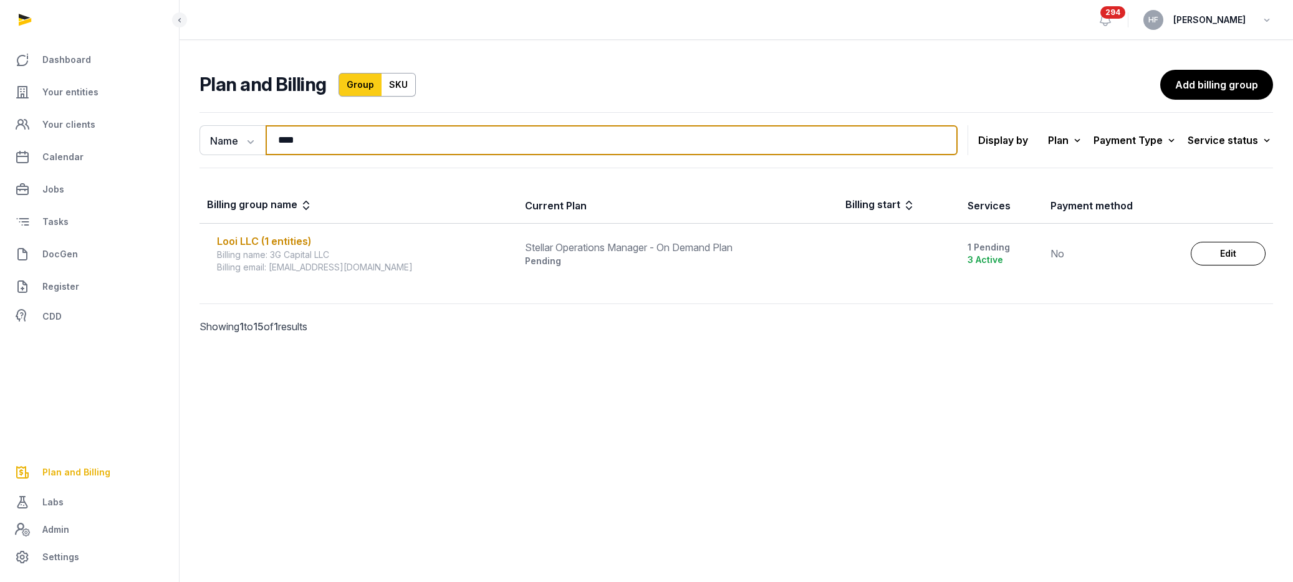
drag, startPoint x: 298, startPoint y: 142, endPoint x: 194, endPoint y: 143, distance: 104.1
click at [210, 141] on div "Name Name Email **** Search" at bounding box center [579, 140] width 758 height 30
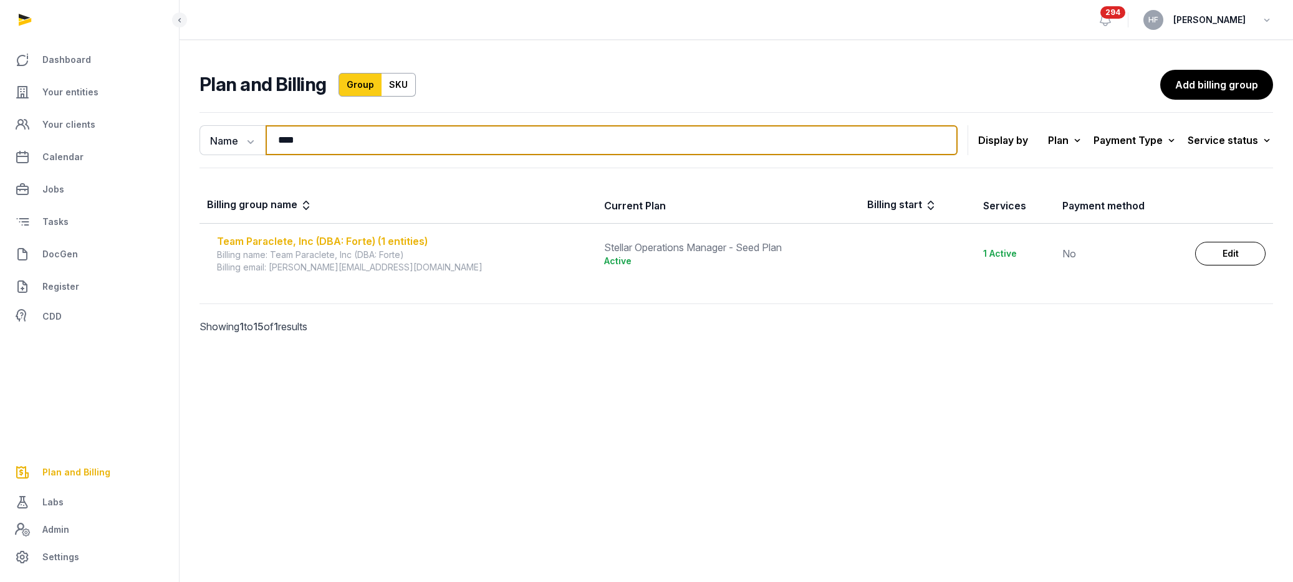
type input "****"
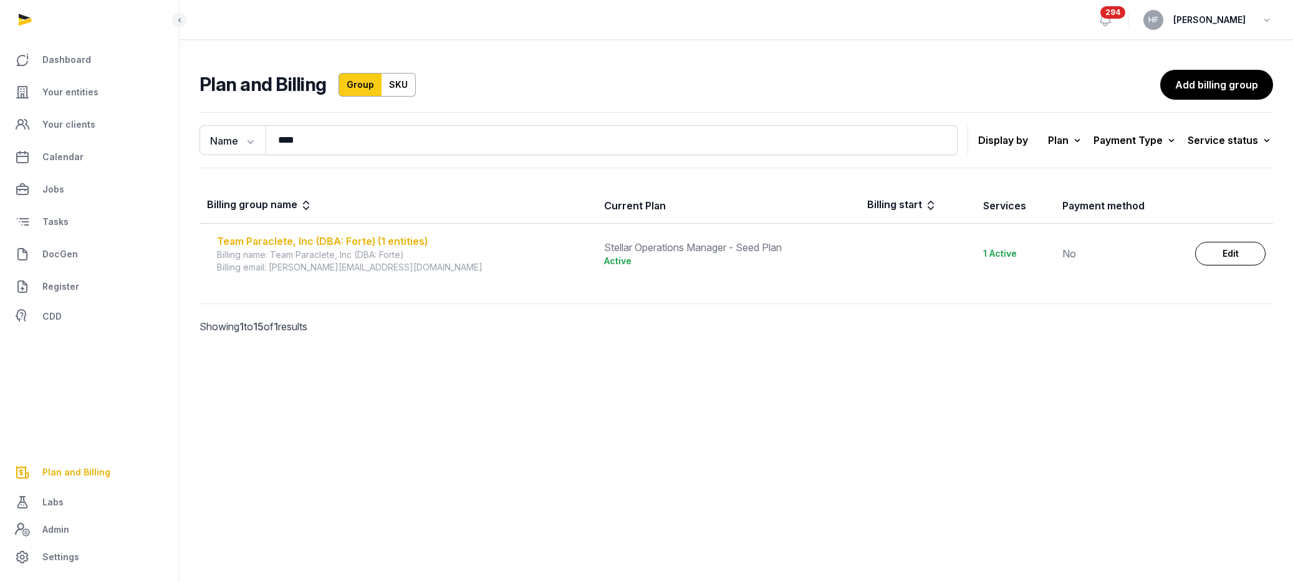
click at [333, 238] on div "Team Paraclete, Inc (DBA: Forte) (1 entities)" at bounding box center [403, 241] width 372 height 15
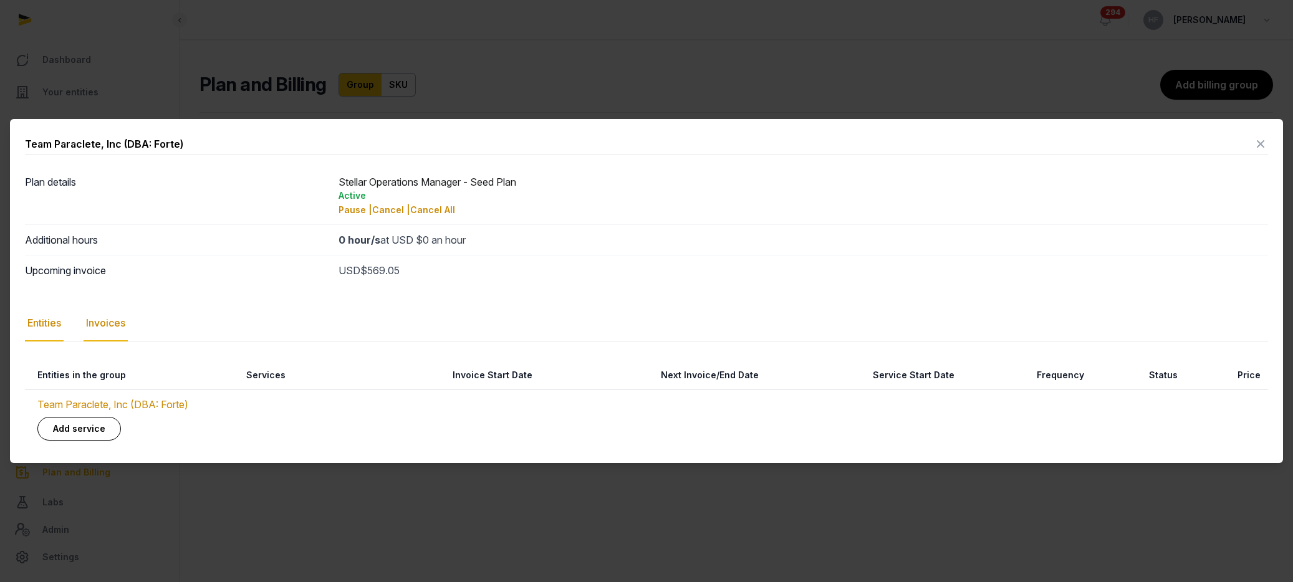
click at [120, 324] on div "Invoices" at bounding box center [106, 324] width 44 height 36
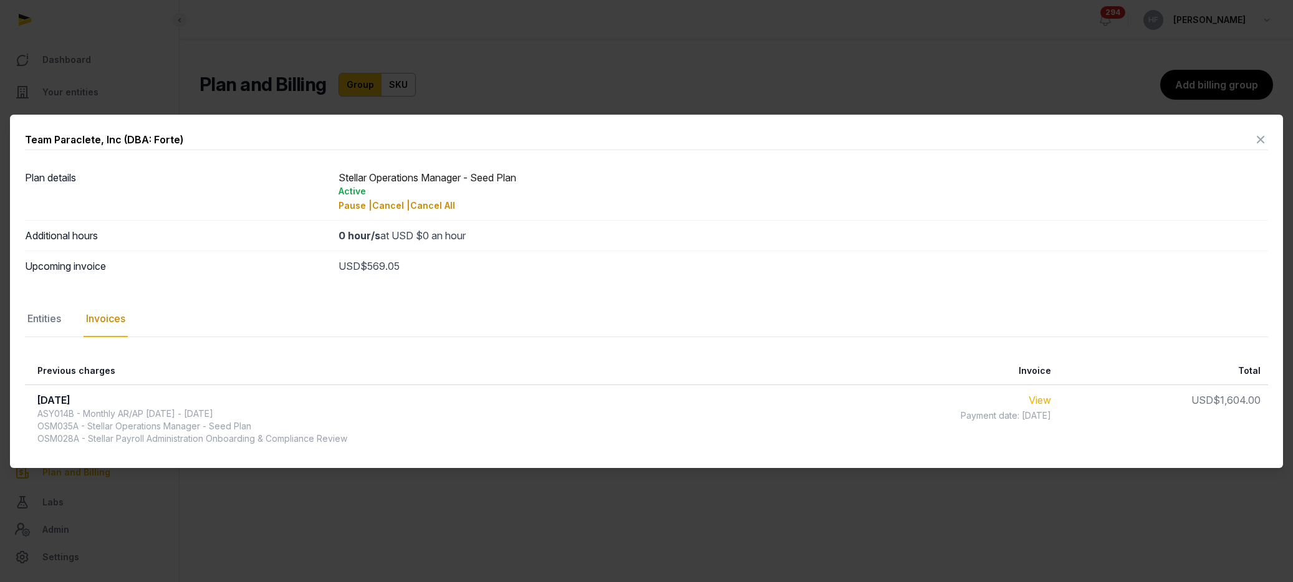
click at [1050, 398] on link "View" at bounding box center [1040, 400] width 22 height 12
click at [59, 323] on div "Entities" at bounding box center [44, 319] width 39 height 36
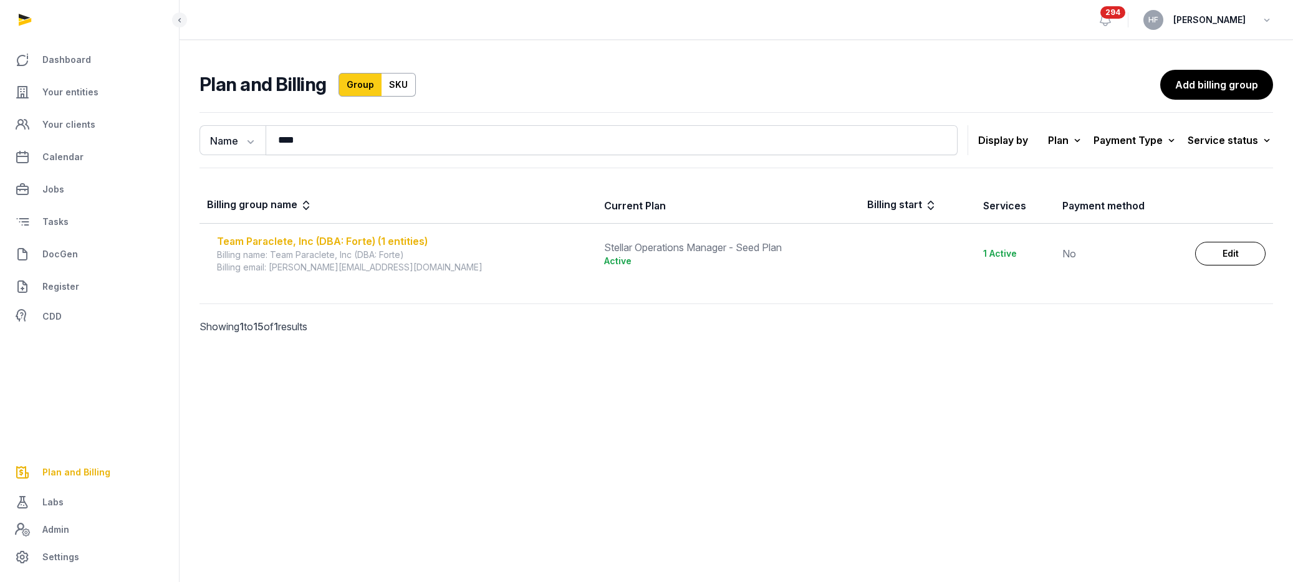
click at [388, 244] on div "Team Paraclete, Inc (DBA: Forte) (1 entities)" at bounding box center [403, 241] width 372 height 15
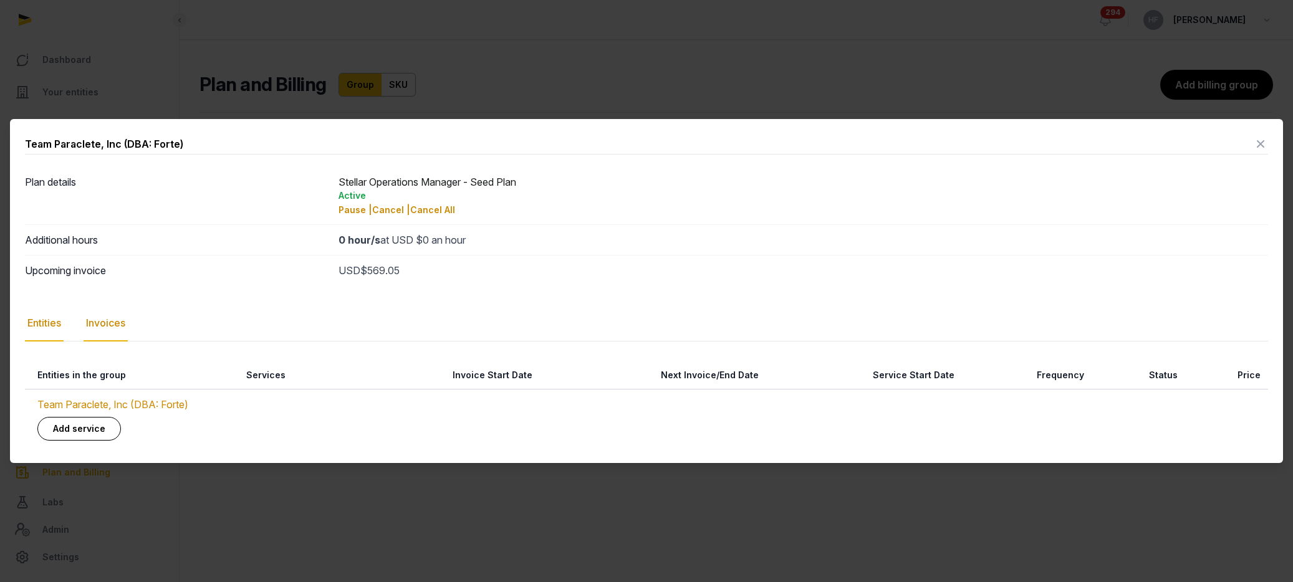
click at [98, 328] on div "Invoices" at bounding box center [106, 324] width 44 height 36
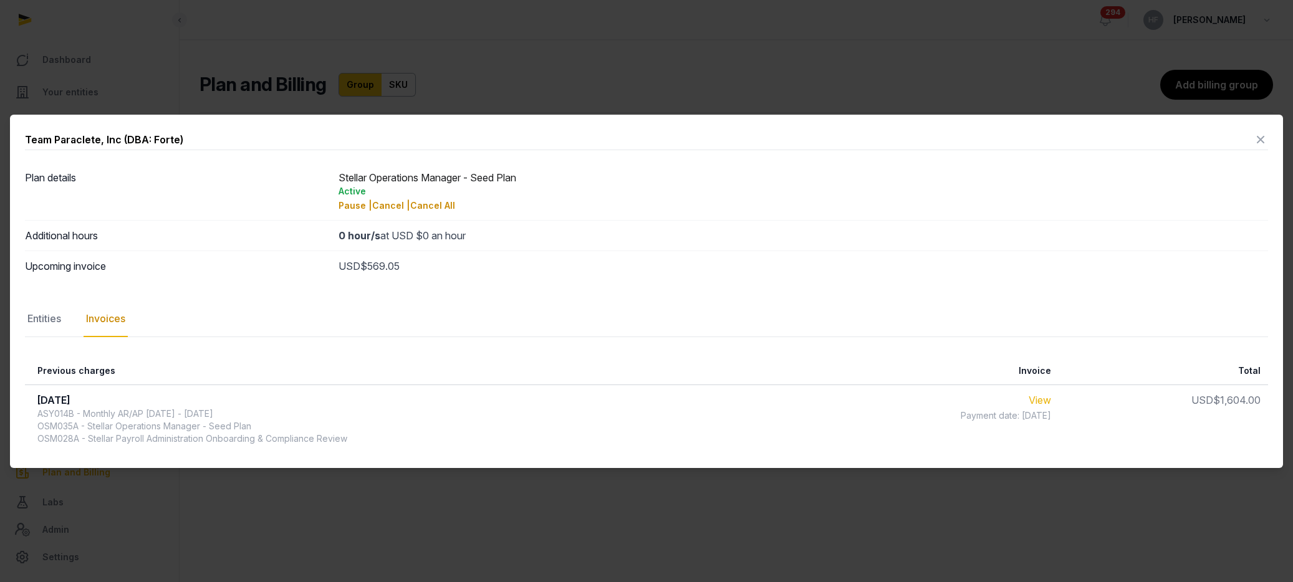
click at [1050, 403] on link "View" at bounding box center [1040, 400] width 22 height 12
click at [1260, 138] on icon at bounding box center [1260, 140] width 15 height 20
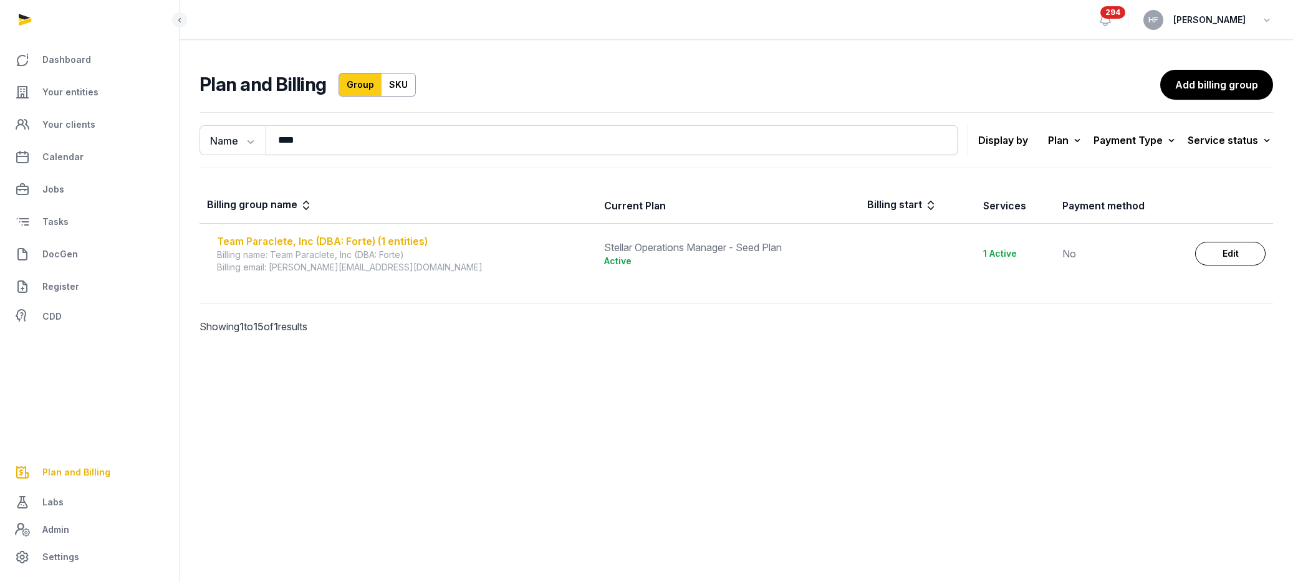
click at [357, 237] on div "Team Paraclete, Inc (DBA: Forte) (1 entities)" at bounding box center [403, 241] width 372 height 15
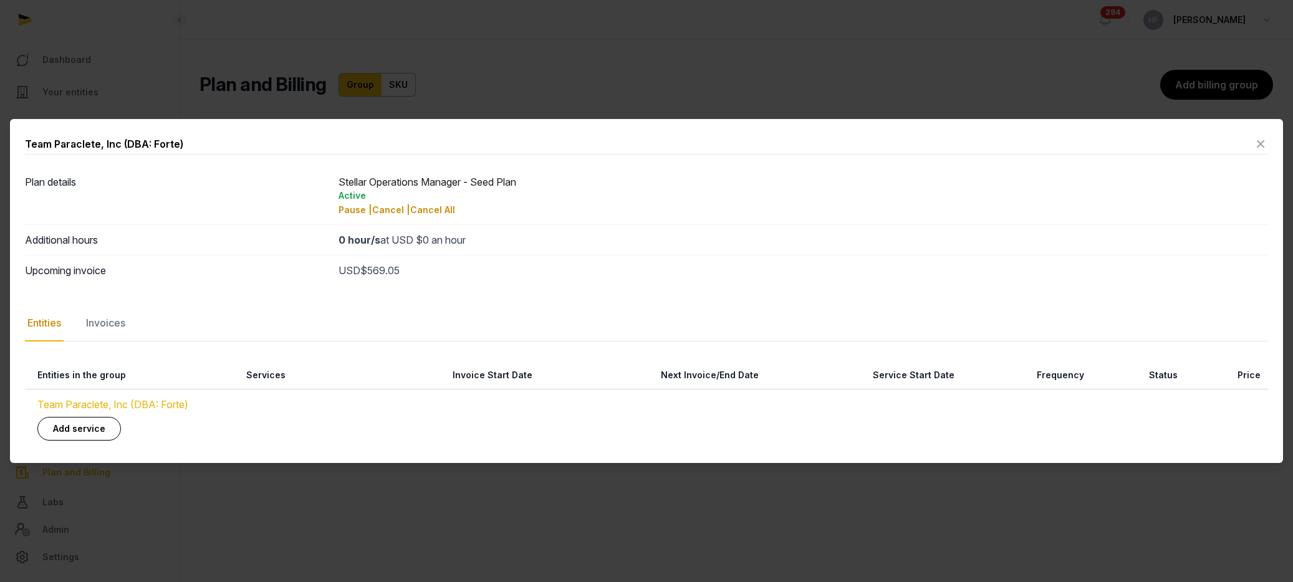
click at [131, 402] on link "Team Paraclete, Inc (DBA: Forte)" at bounding box center [112, 404] width 151 height 12
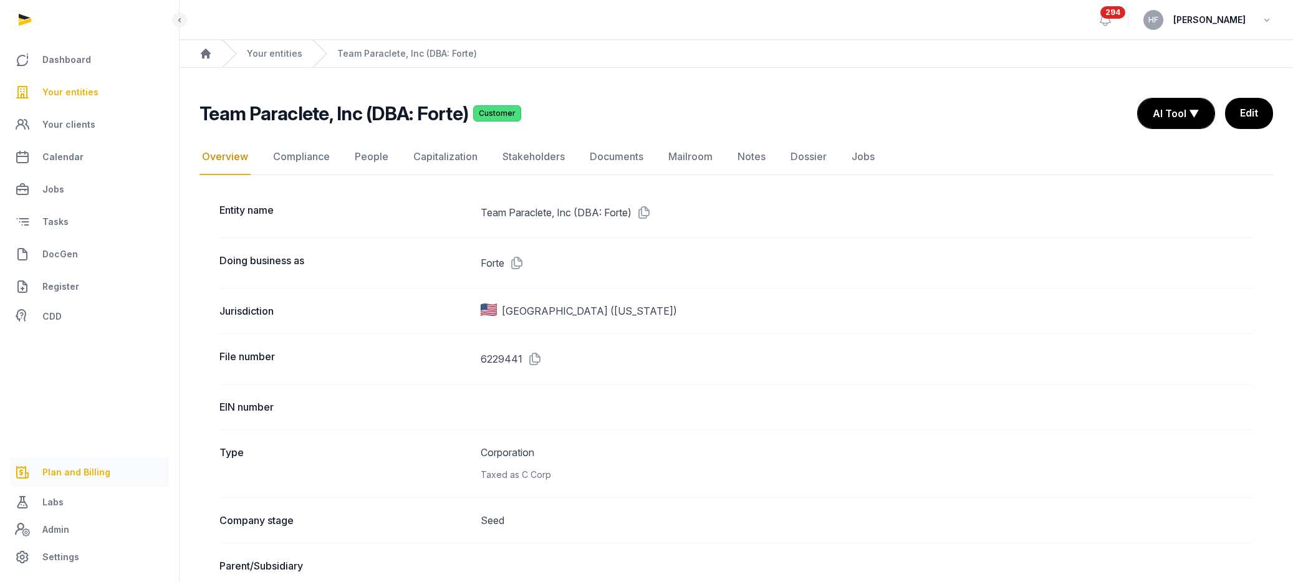
click at [90, 472] on span "Plan and Billing" at bounding box center [76, 472] width 68 height 15
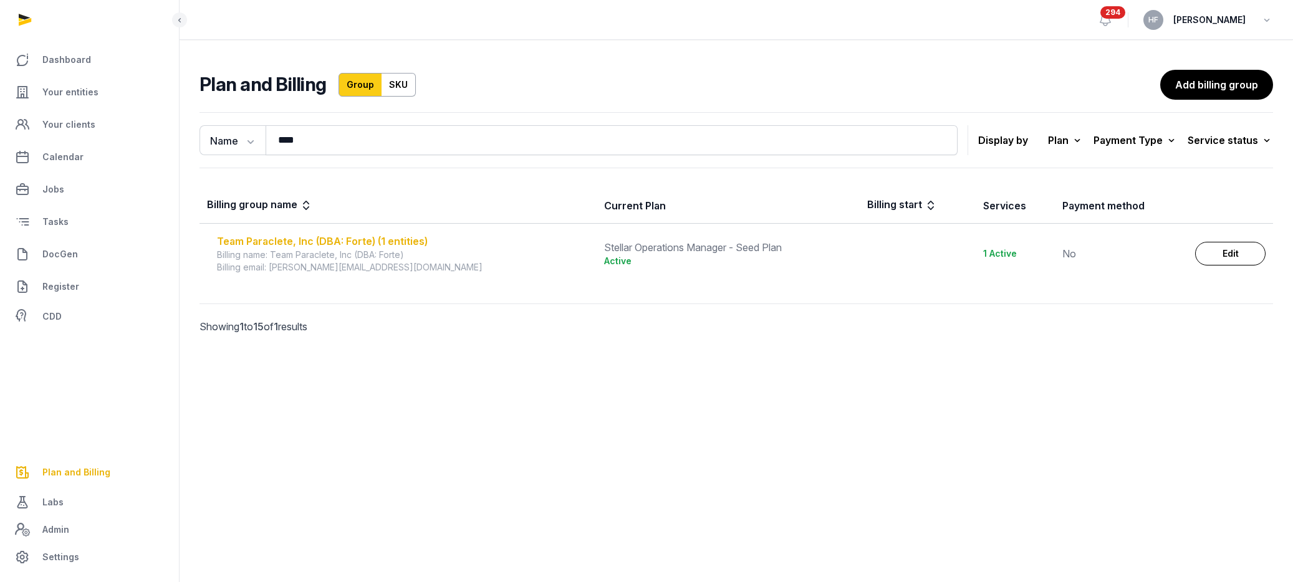
click at [294, 244] on div "Team Paraclete, Inc (DBA: Forte) (1 entities)" at bounding box center [403, 241] width 372 height 15
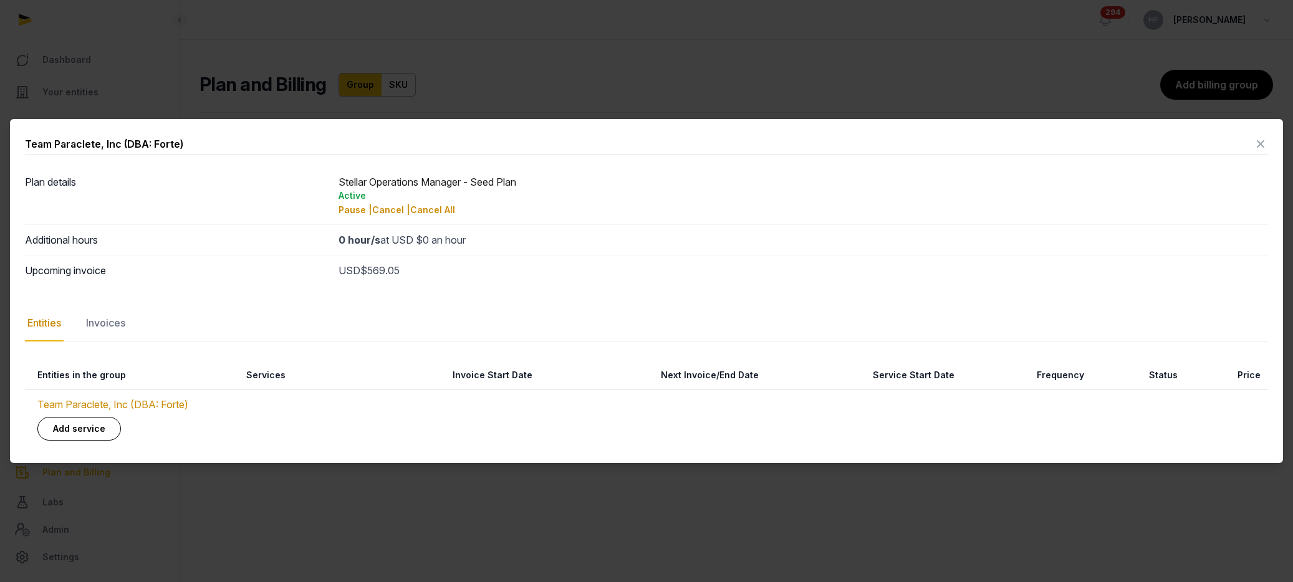
click at [1257, 143] on icon at bounding box center [1260, 144] width 15 height 20
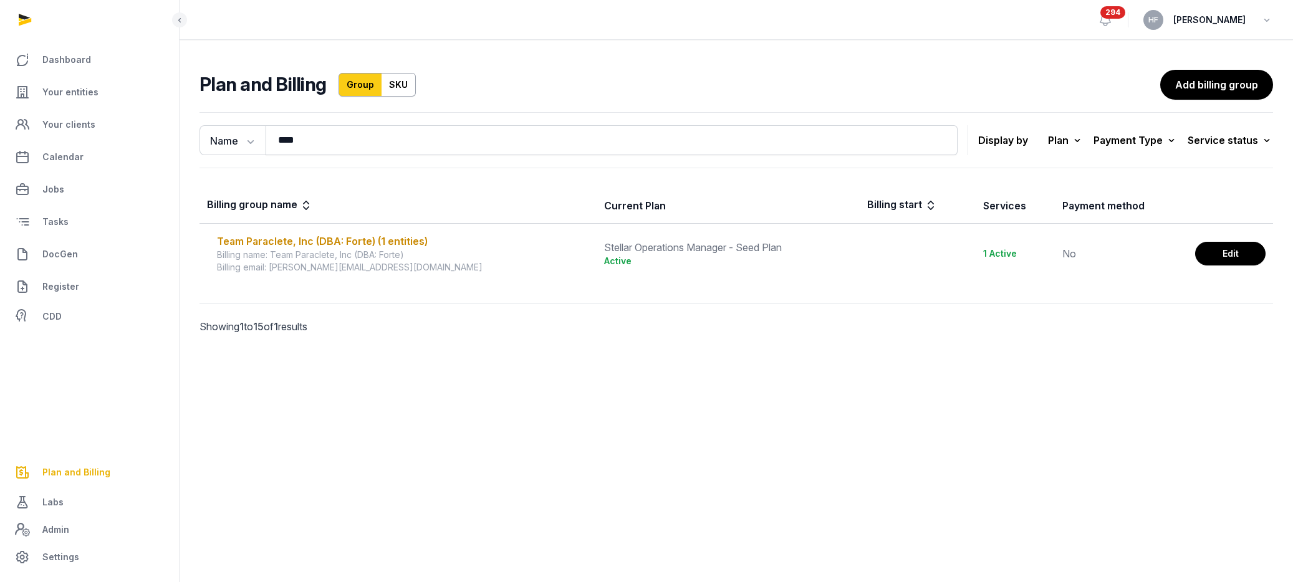
click at [1246, 255] on link "Edit" at bounding box center [1230, 254] width 70 height 24
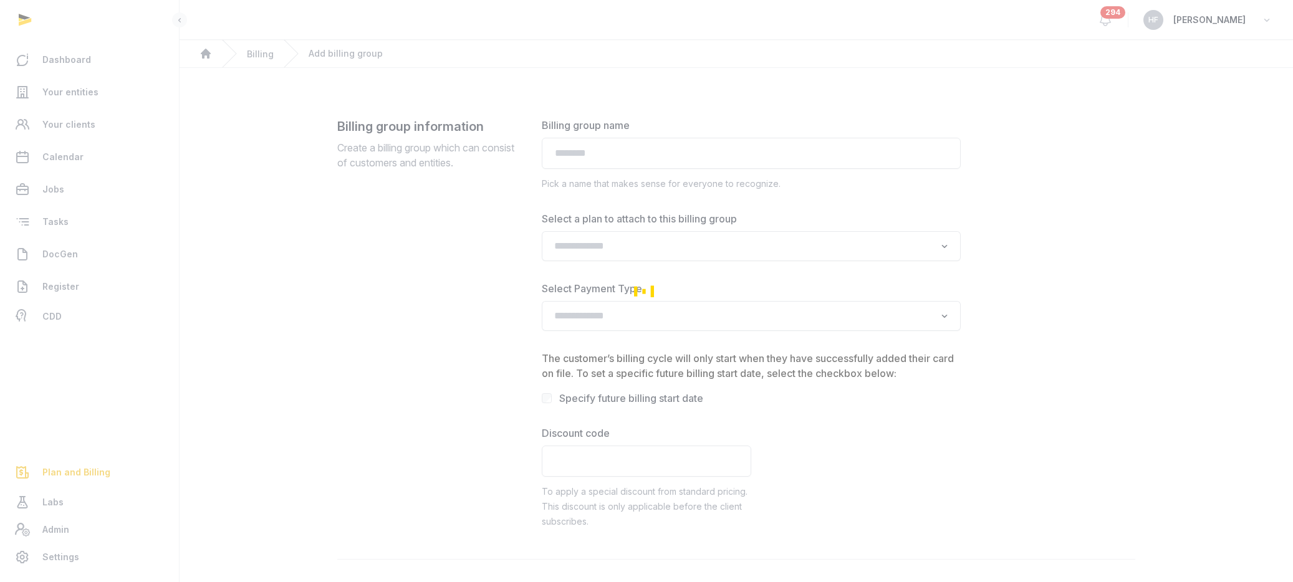
type input "**********"
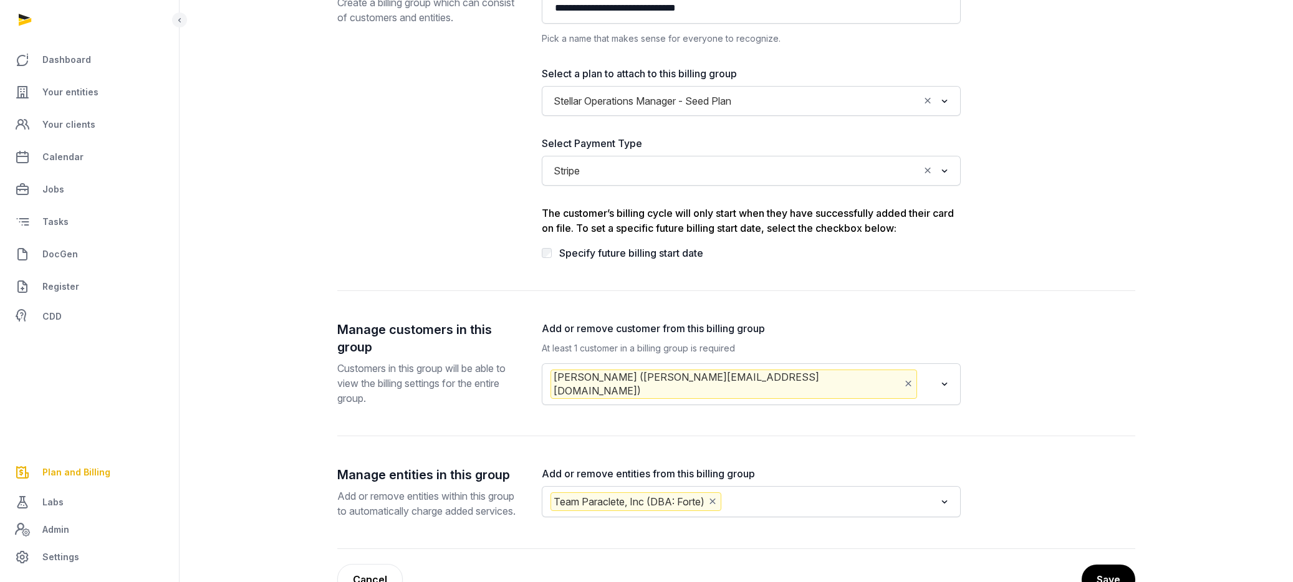
scroll to position [198, 0]
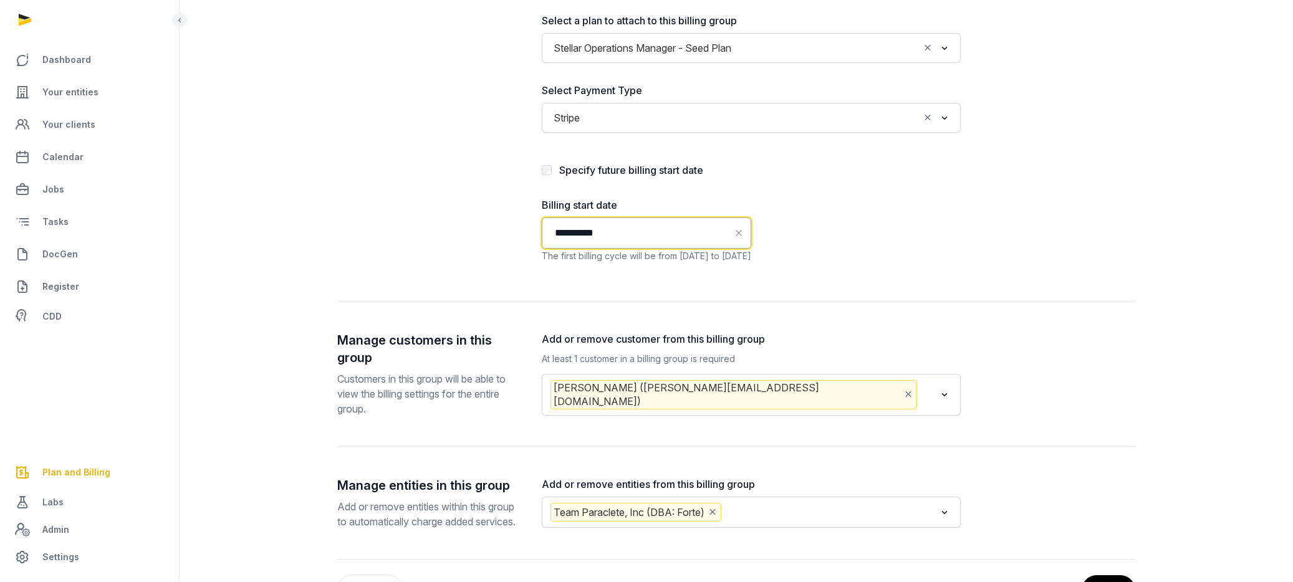
click at [675, 236] on input "**********" at bounding box center [647, 233] width 210 height 31
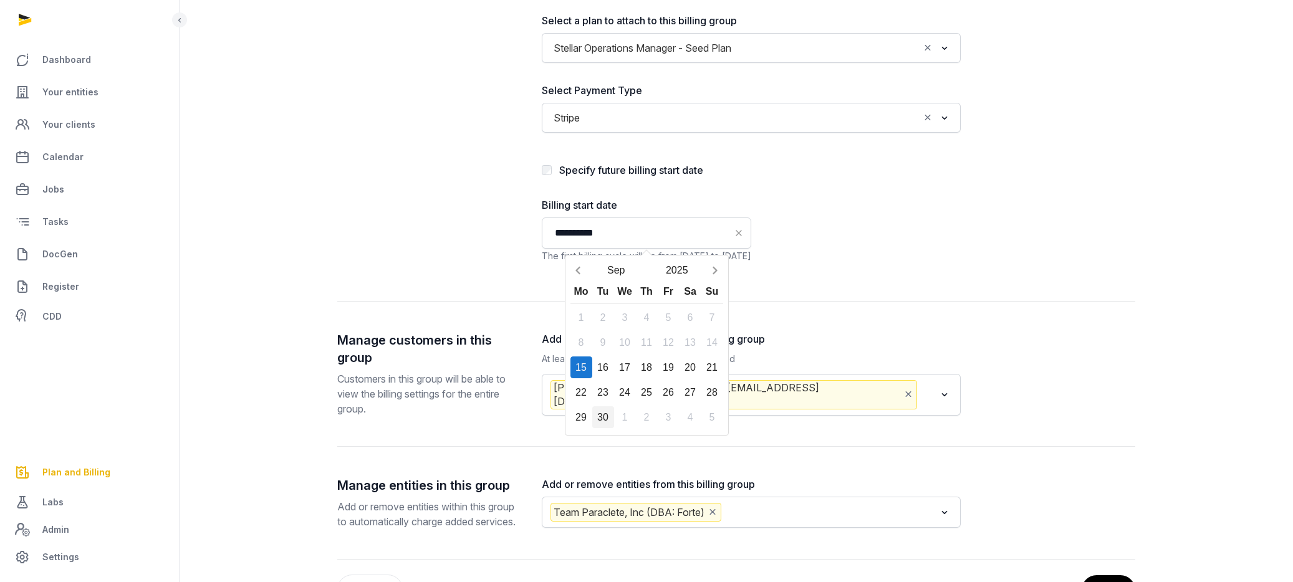
click at [605, 413] on div "30" at bounding box center [603, 418] width 22 height 22
type input "**********"
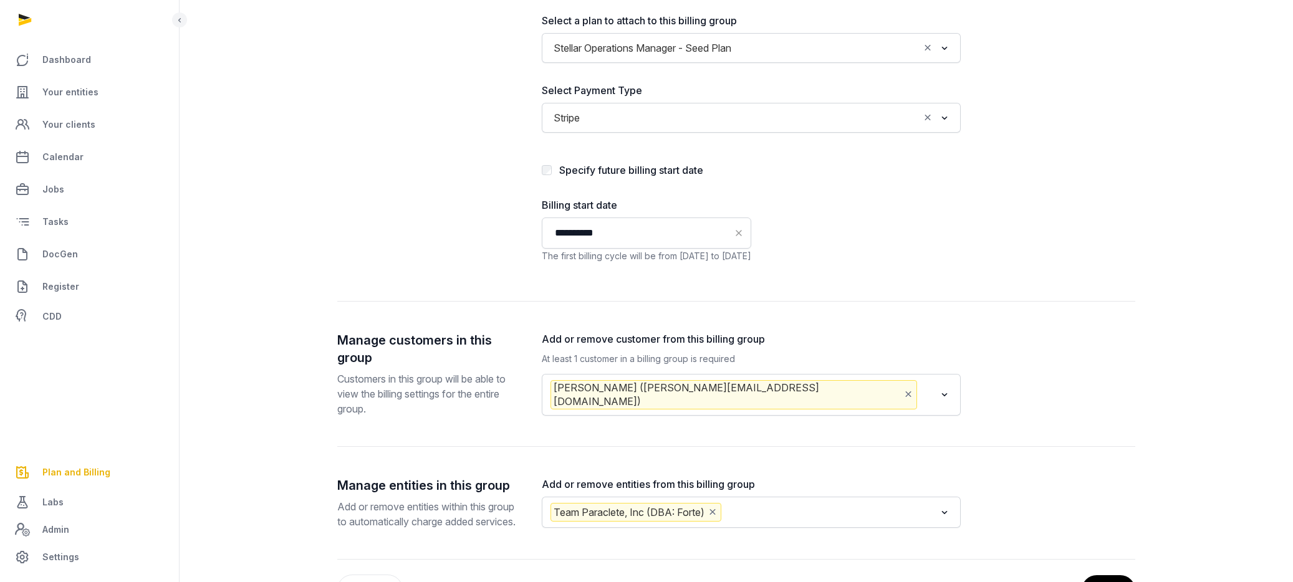
scroll to position [262, 0]
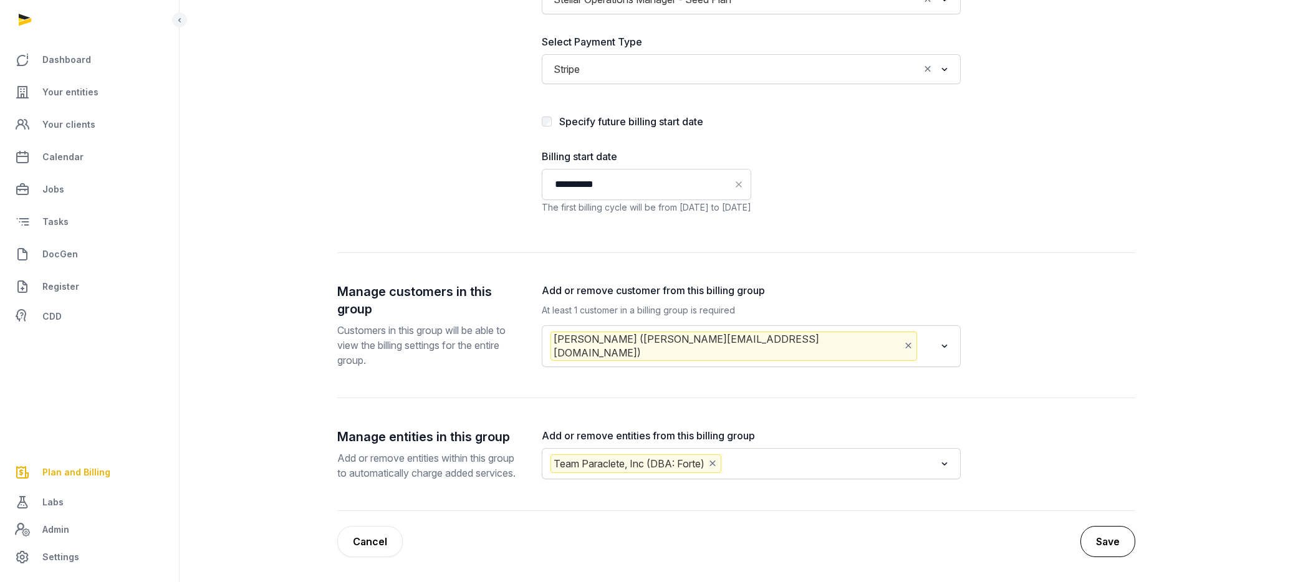
click at [1114, 543] on button "Save" at bounding box center [1108, 541] width 55 height 31
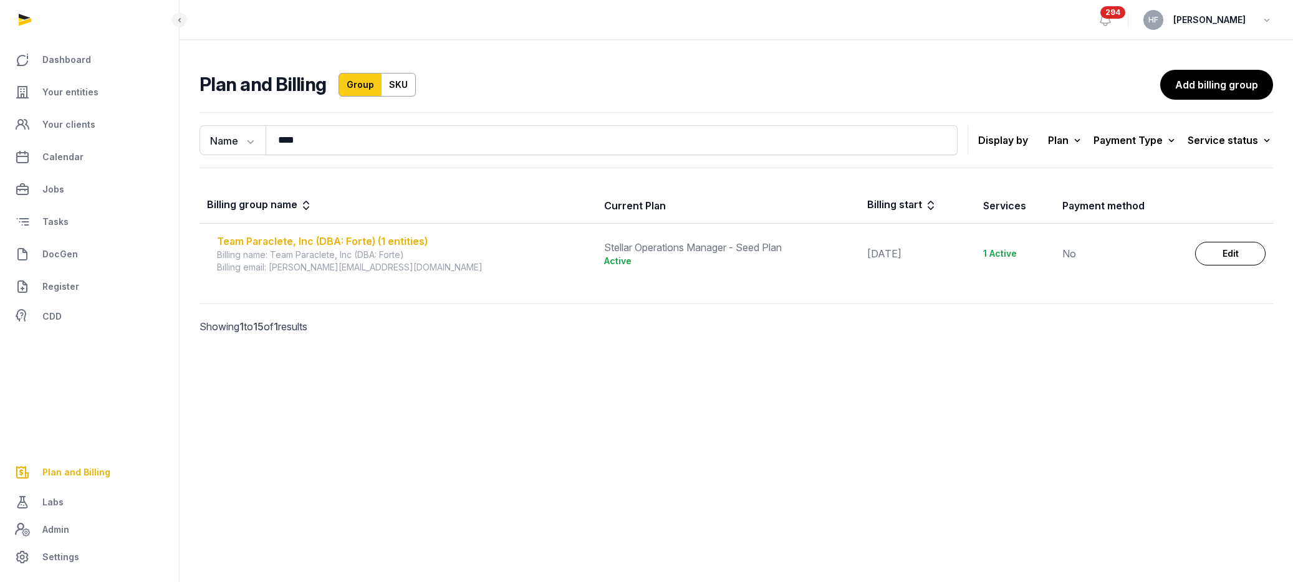
click at [402, 243] on div "Team Paraclete, Inc (DBA: Forte) (1 entities)" at bounding box center [403, 241] width 372 height 15
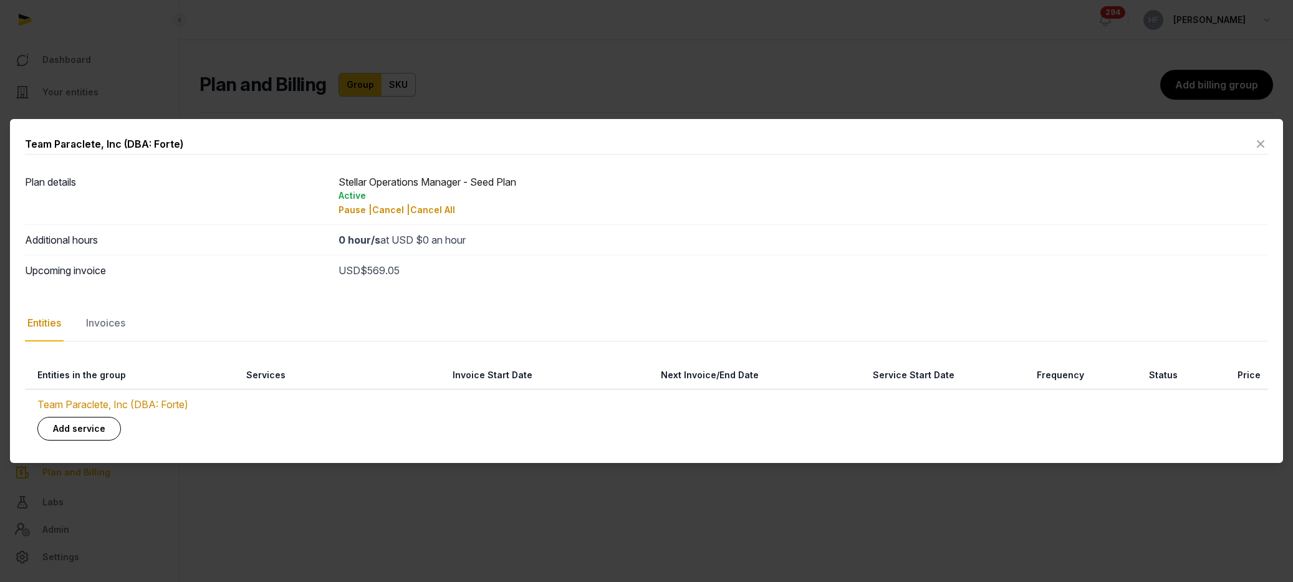
click at [1258, 142] on icon at bounding box center [1260, 144] width 15 height 20
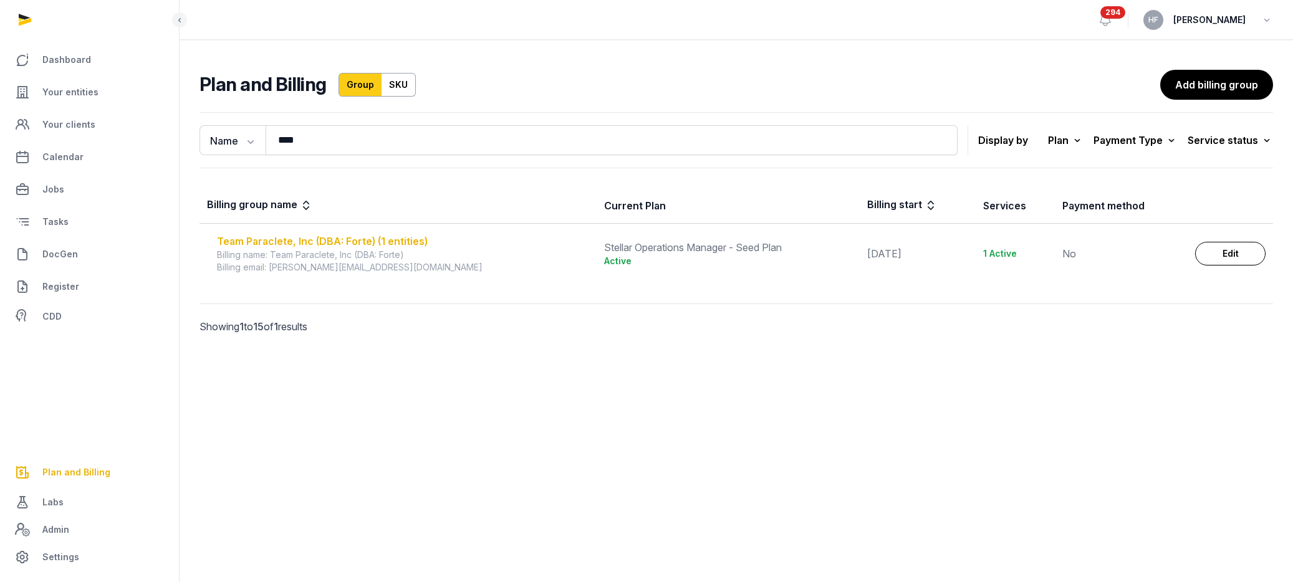
click at [378, 244] on div "Team Paraclete, Inc (DBA: Forte) (1 entities)" at bounding box center [403, 241] width 372 height 15
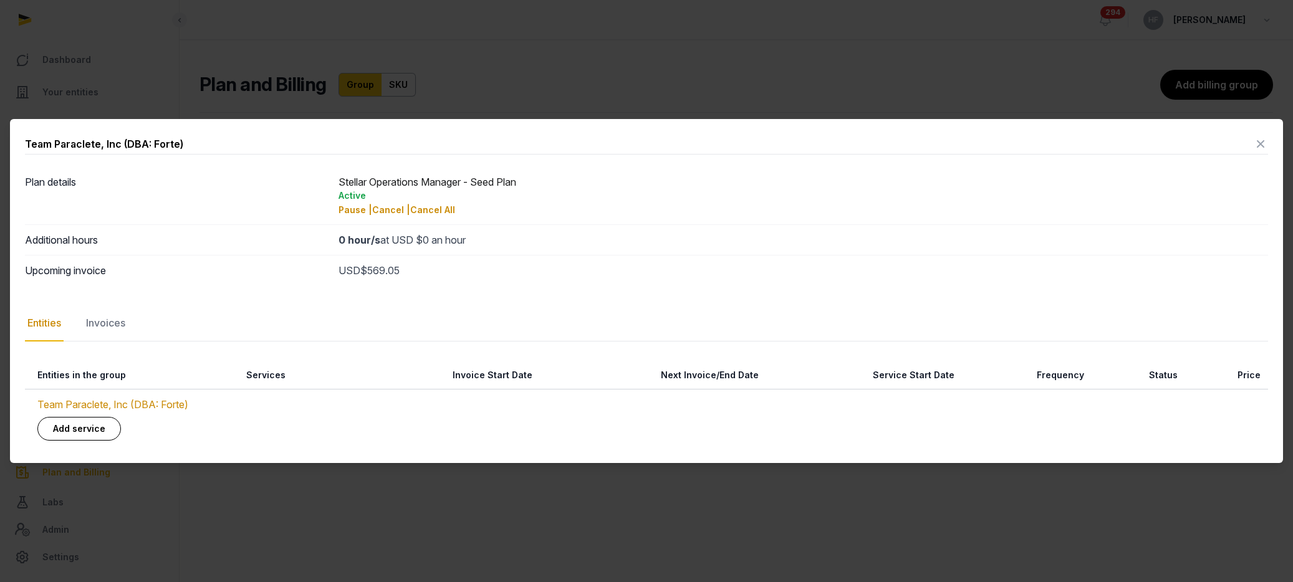
click at [1263, 144] on icon at bounding box center [1260, 144] width 15 height 20
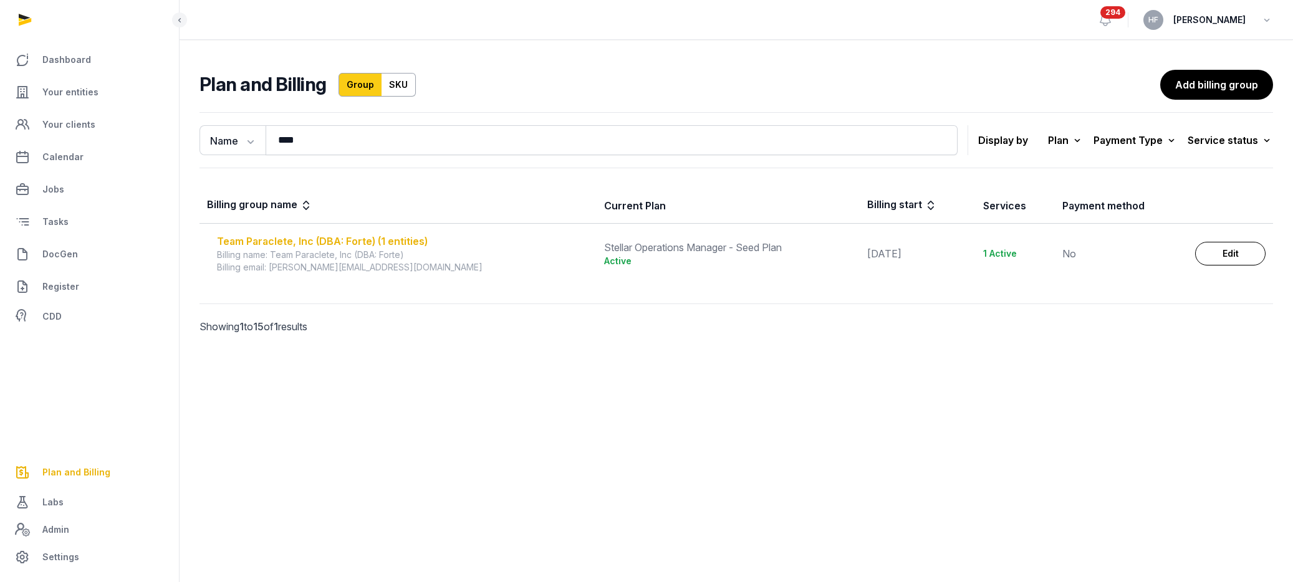
click at [408, 240] on div "Team Paraclete, Inc (DBA: Forte) (1 entities)" at bounding box center [403, 241] width 372 height 15
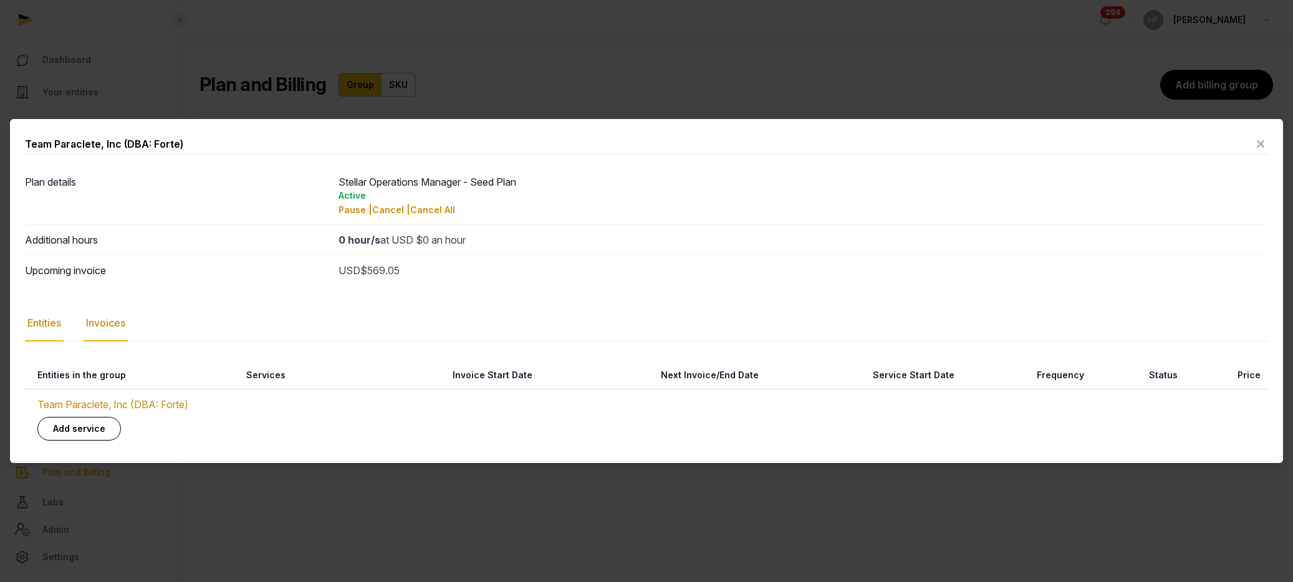
click at [126, 326] on div "Invoices" at bounding box center [106, 324] width 44 height 36
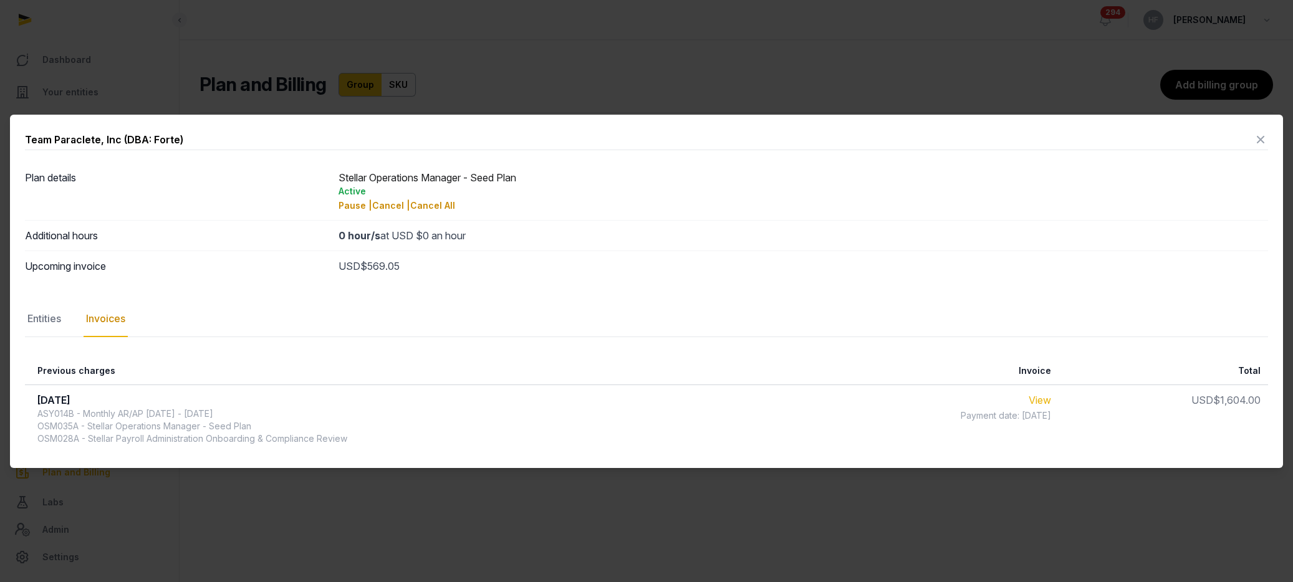
click at [1048, 401] on link "View" at bounding box center [1040, 400] width 22 height 12
click at [1260, 138] on icon at bounding box center [1260, 140] width 15 height 20
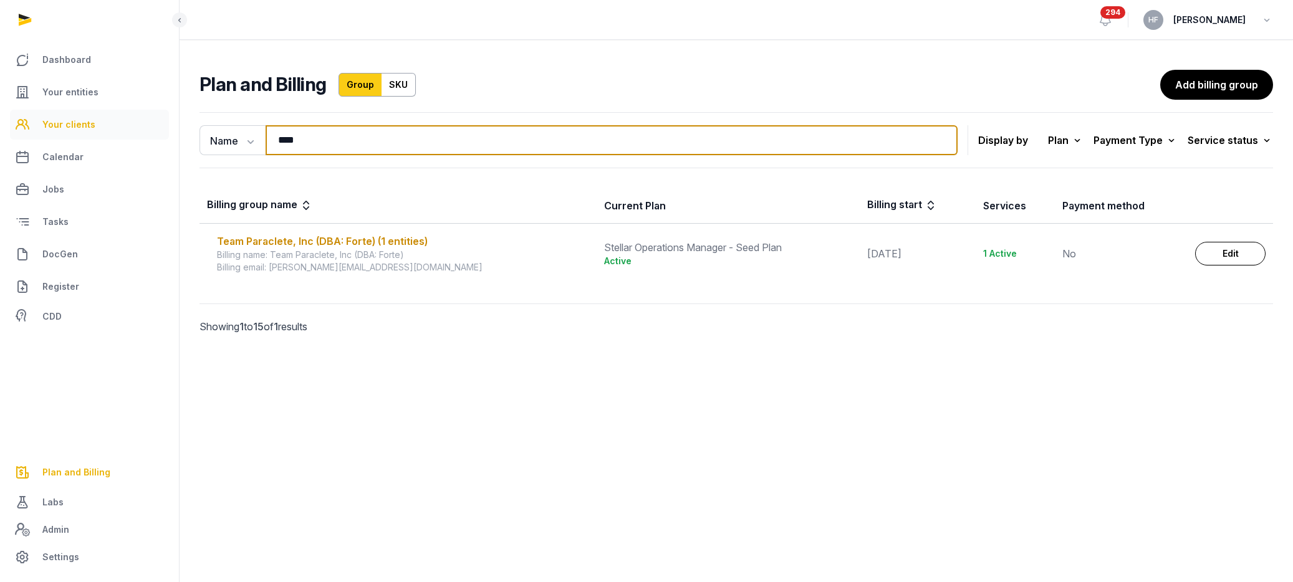
drag, startPoint x: 325, startPoint y: 142, endPoint x: 135, endPoint y: 138, distance: 190.2
click at [150, 138] on div "Dashboard Your entities Your clients Calendar Jobs Tasks DocGen Register CDD Pl…" at bounding box center [646, 291] width 1293 height 582
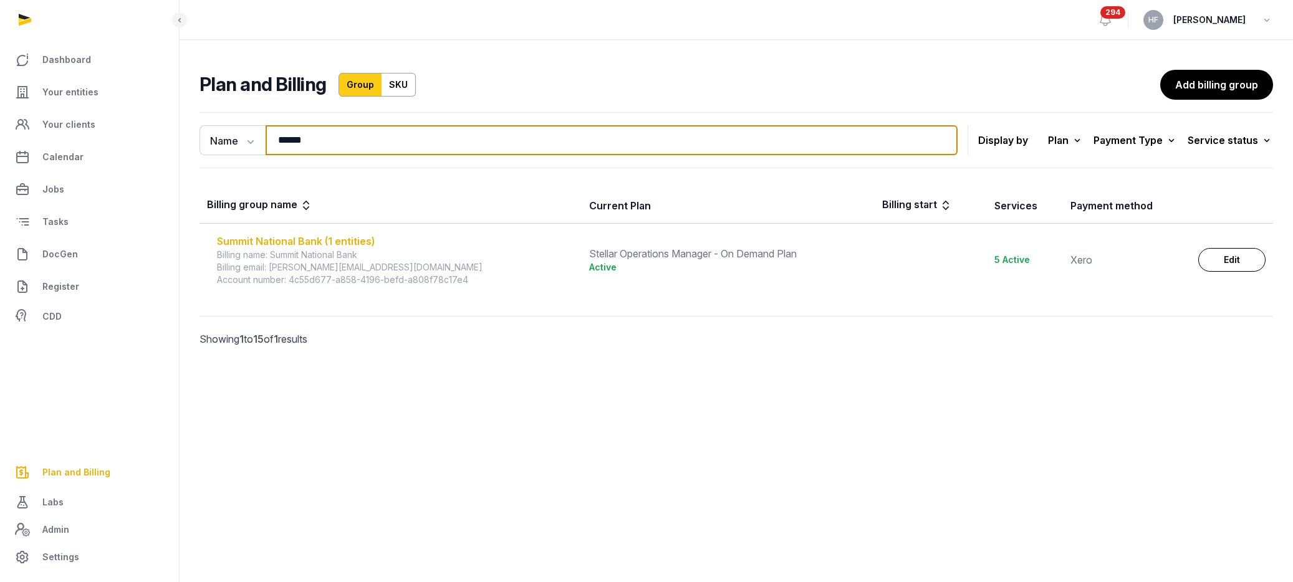
type input "******"
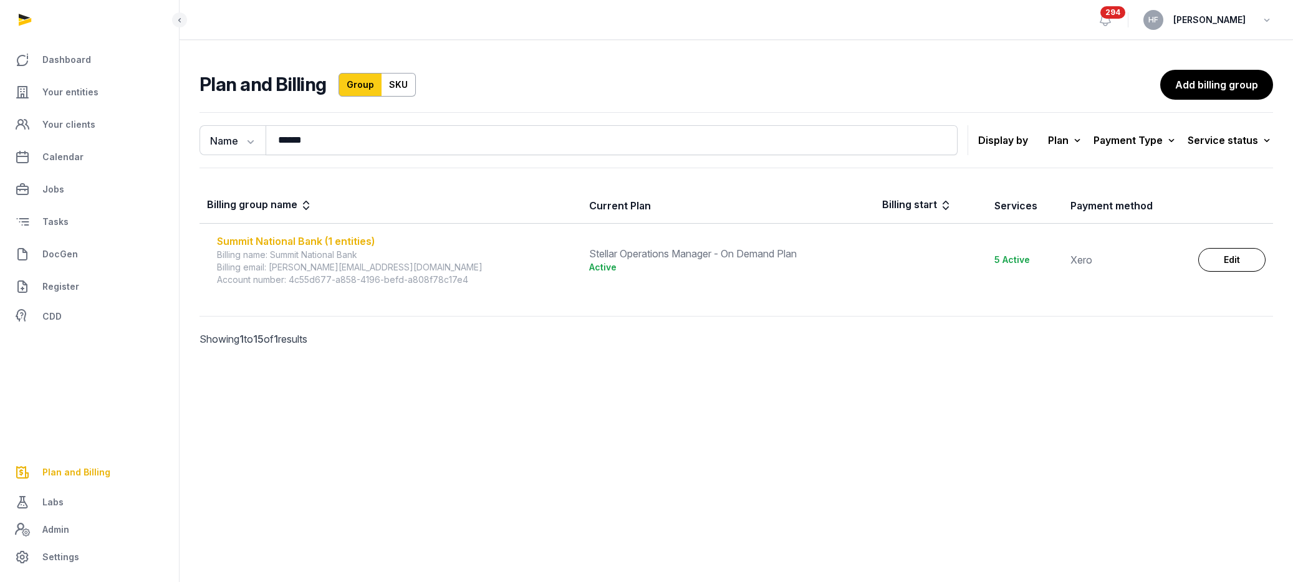
click at [318, 236] on div "Summit National Bank (1 entities)" at bounding box center [395, 241] width 357 height 15
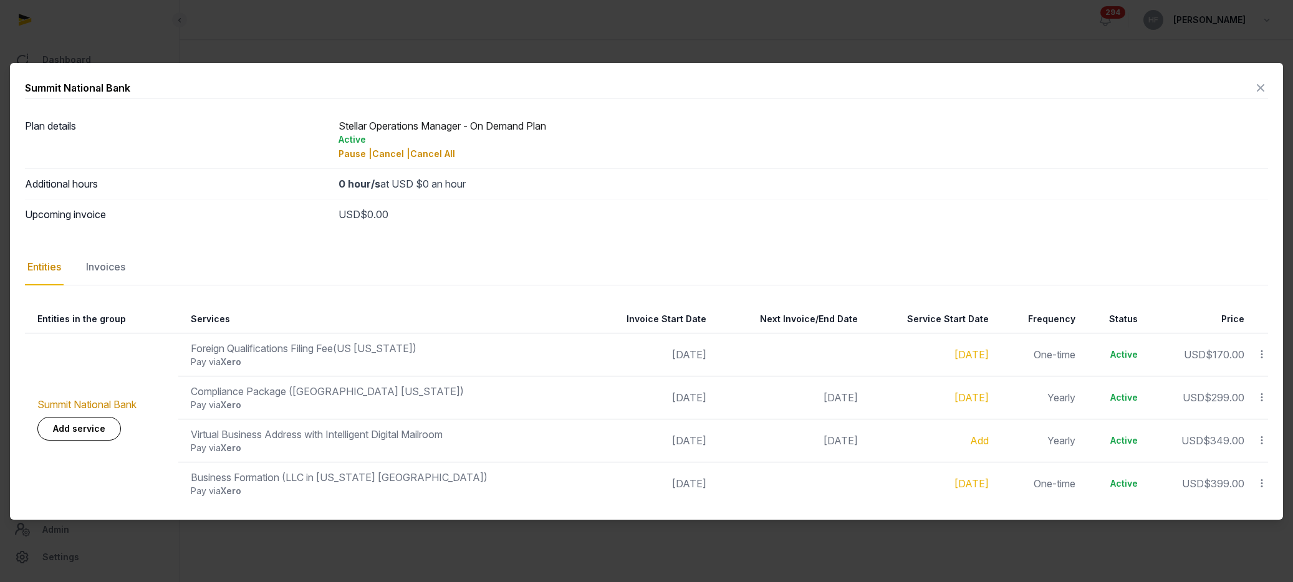
click at [1262, 90] on icon at bounding box center [1260, 88] width 15 height 20
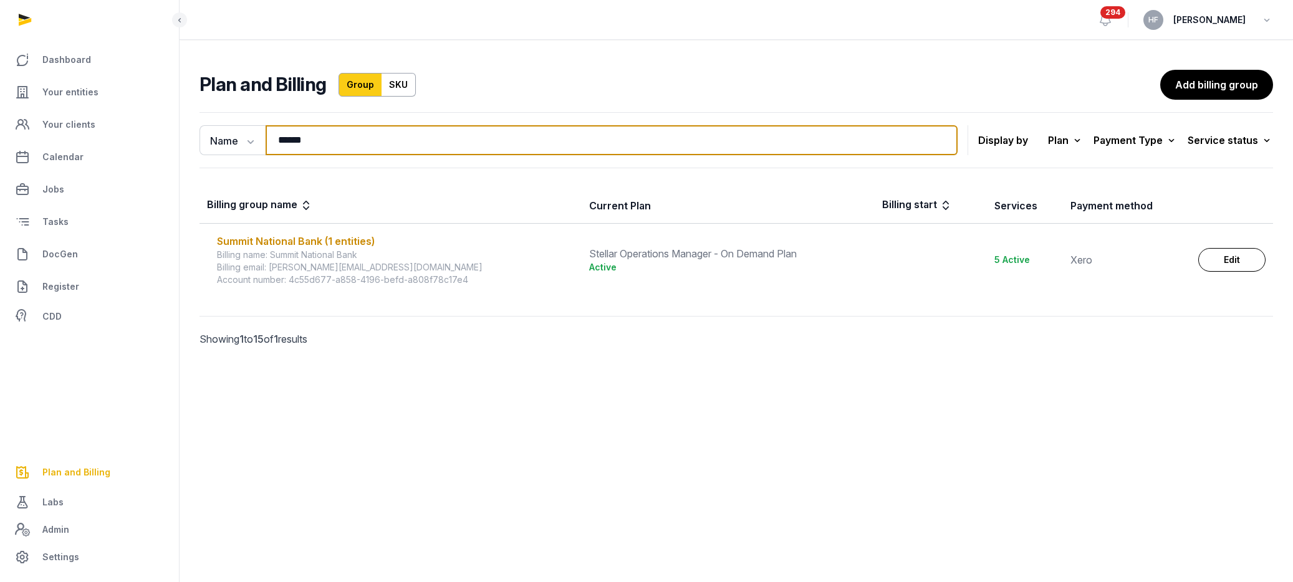
drag, startPoint x: 347, startPoint y: 138, endPoint x: 183, endPoint y: 138, distance: 164.0
click at [183, 138] on div "Name Name Email ****** Search Display by Plan All plans On Demand Plan Scale Pl…" at bounding box center [737, 246] width 1114 height 279
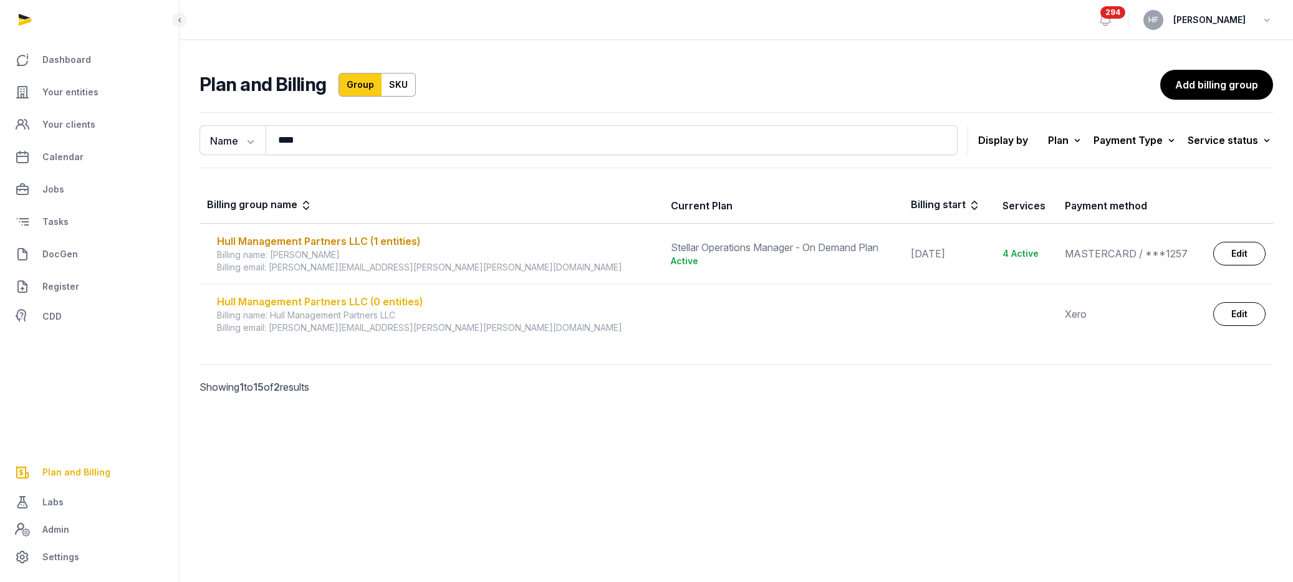
click at [403, 302] on div "Hull Management Partners LLC (0 entities)" at bounding box center [436, 301] width 439 height 15
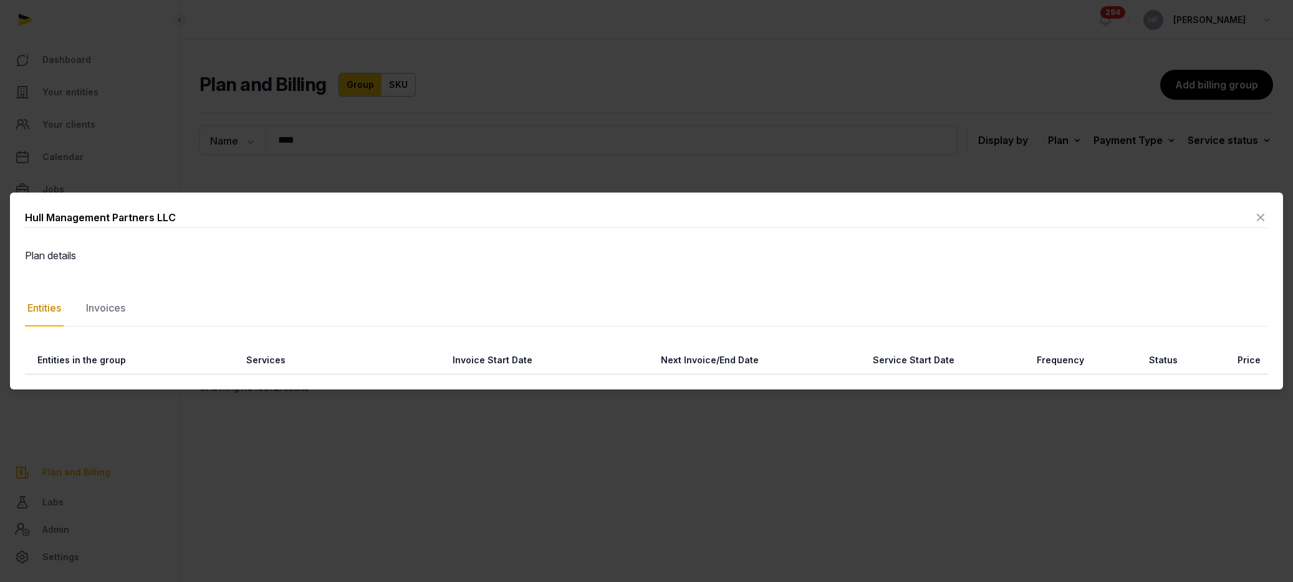
click at [1262, 208] on icon at bounding box center [1260, 218] width 15 height 20
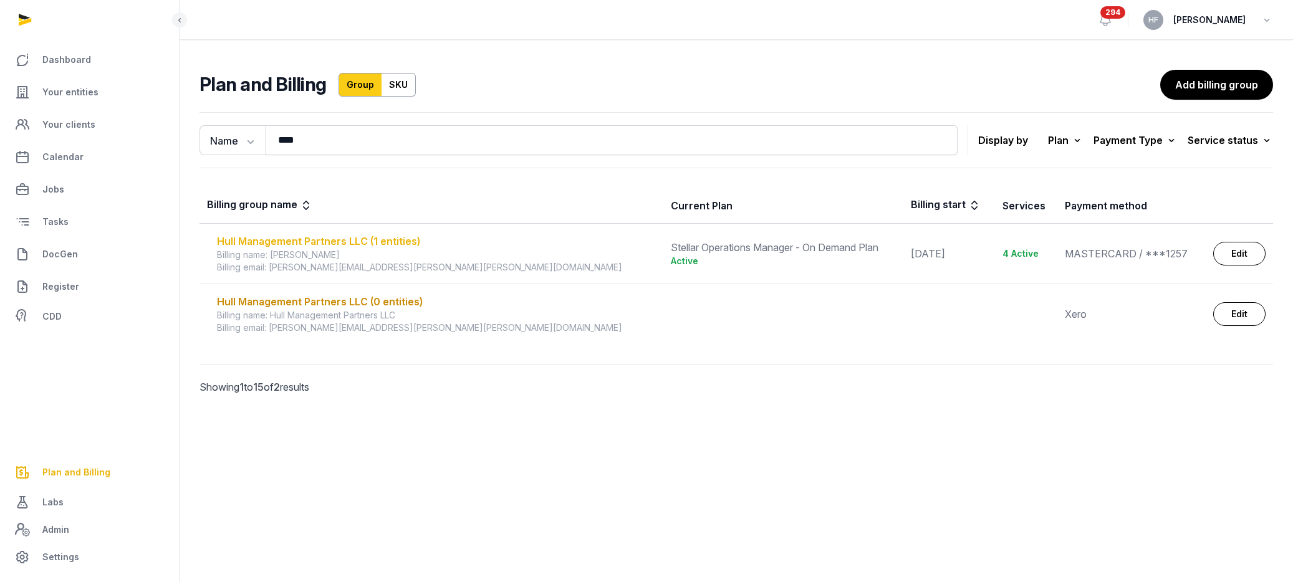
click at [388, 238] on div "Hull Management Partners LLC (1 entities)" at bounding box center [436, 241] width 439 height 15
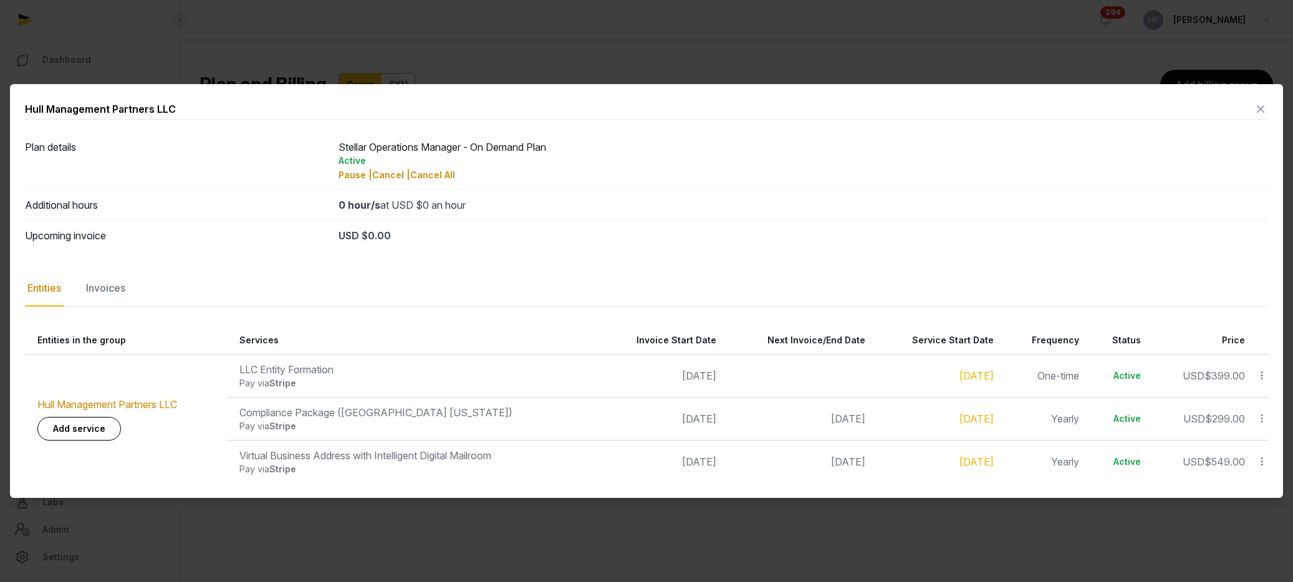
click at [1268, 98] on div "Hull Management Partners LLC Plan details Stellar Operations Manager - On Deman…" at bounding box center [646, 291] width 1273 height 414
click at [1260, 108] on icon at bounding box center [1260, 109] width 15 height 20
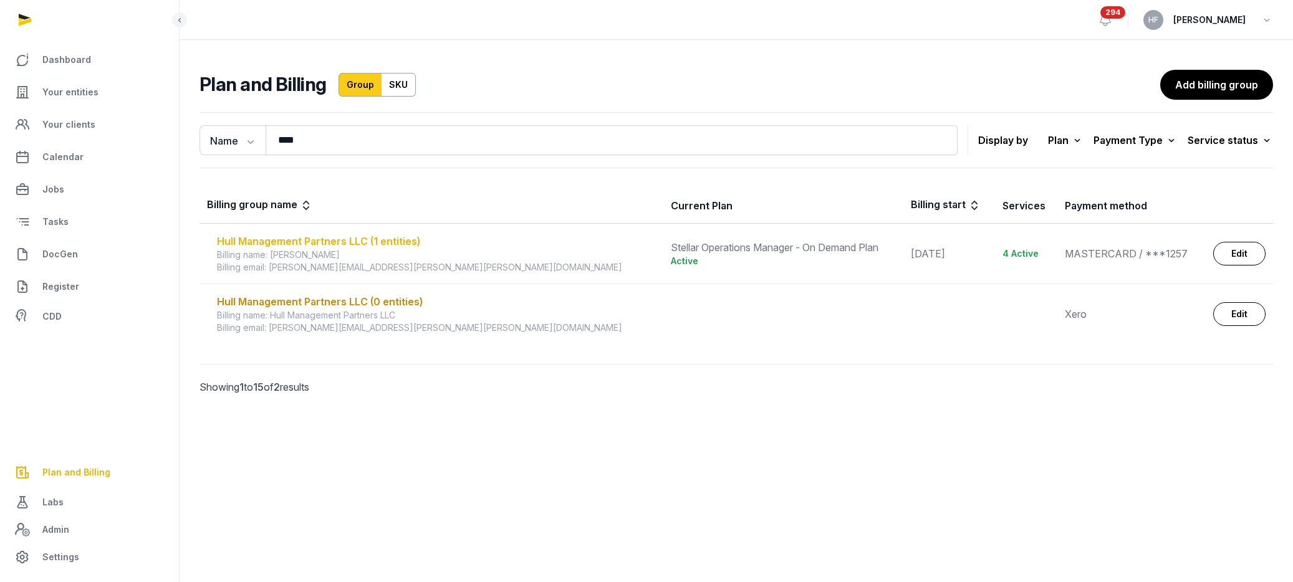
click at [363, 242] on div "Hull Management Partners LLC (1 entities)" at bounding box center [436, 241] width 439 height 15
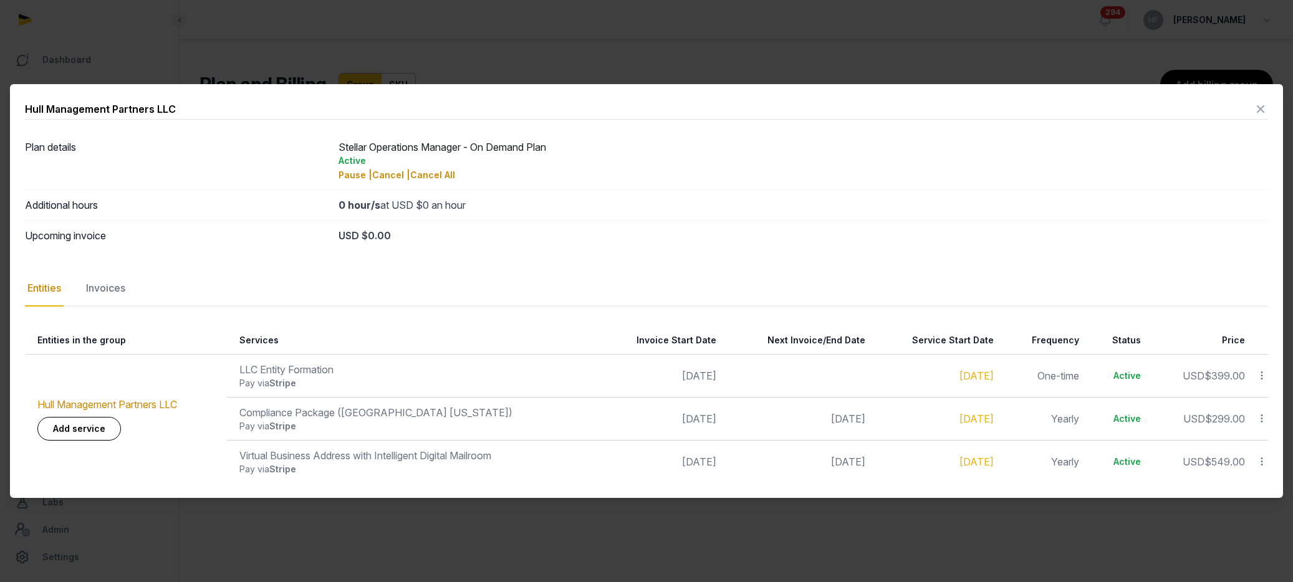
click at [1262, 109] on icon at bounding box center [1260, 109] width 15 height 20
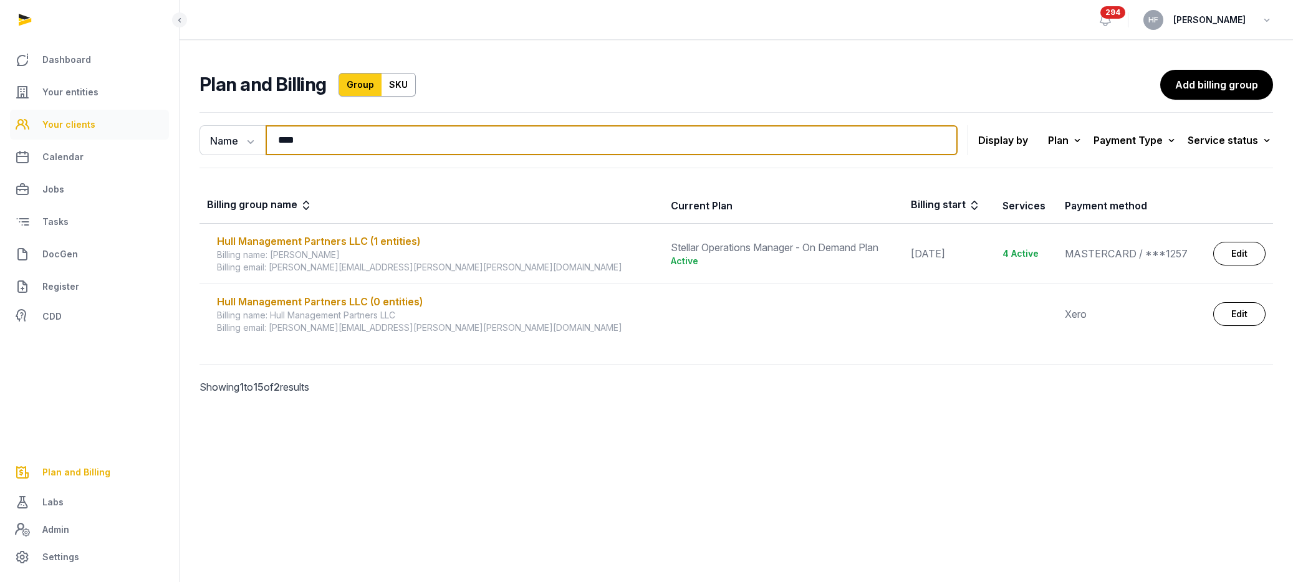
drag, startPoint x: 311, startPoint y: 140, endPoint x: 153, endPoint y: 139, distance: 157.8
click at [157, 139] on div "Dashboard Your entities Your clients Calendar Jobs Tasks DocGen Register CDD Pl…" at bounding box center [646, 291] width 1293 height 582
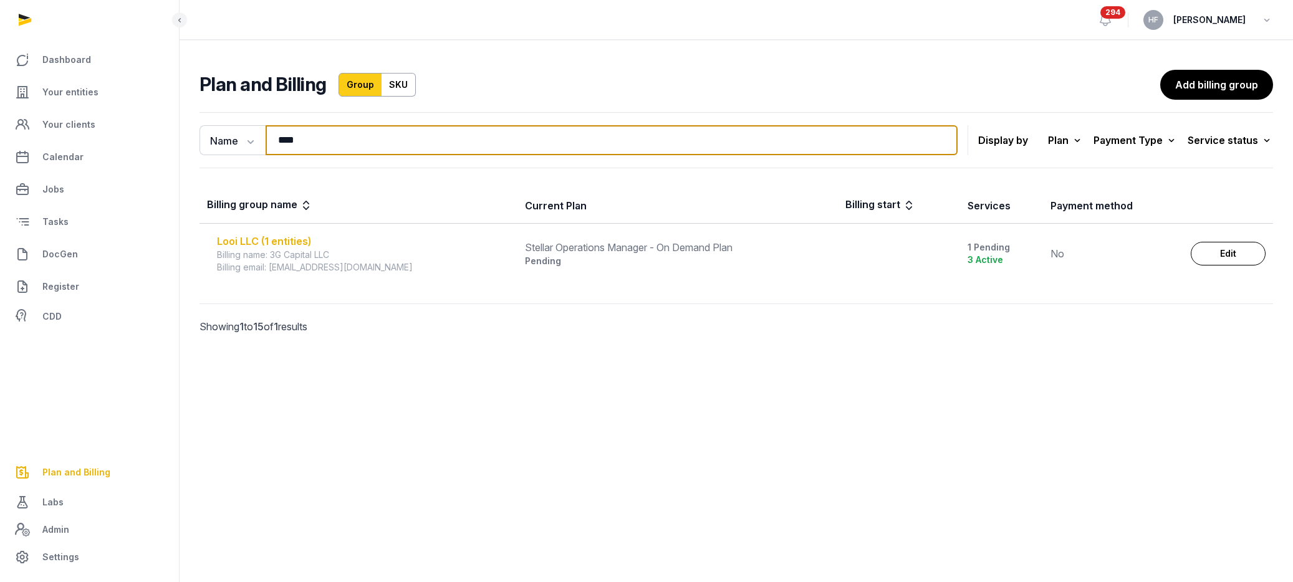
type input "****"
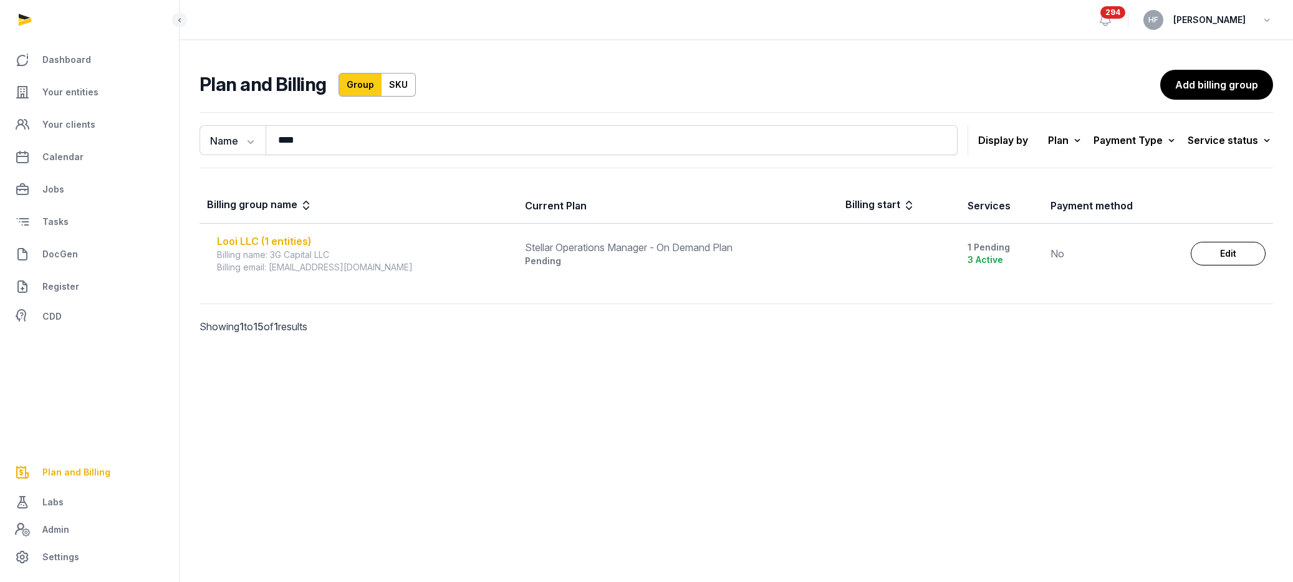
click at [259, 234] on div "Looi LLC (1 entities)" at bounding box center [363, 241] width 293 height 15
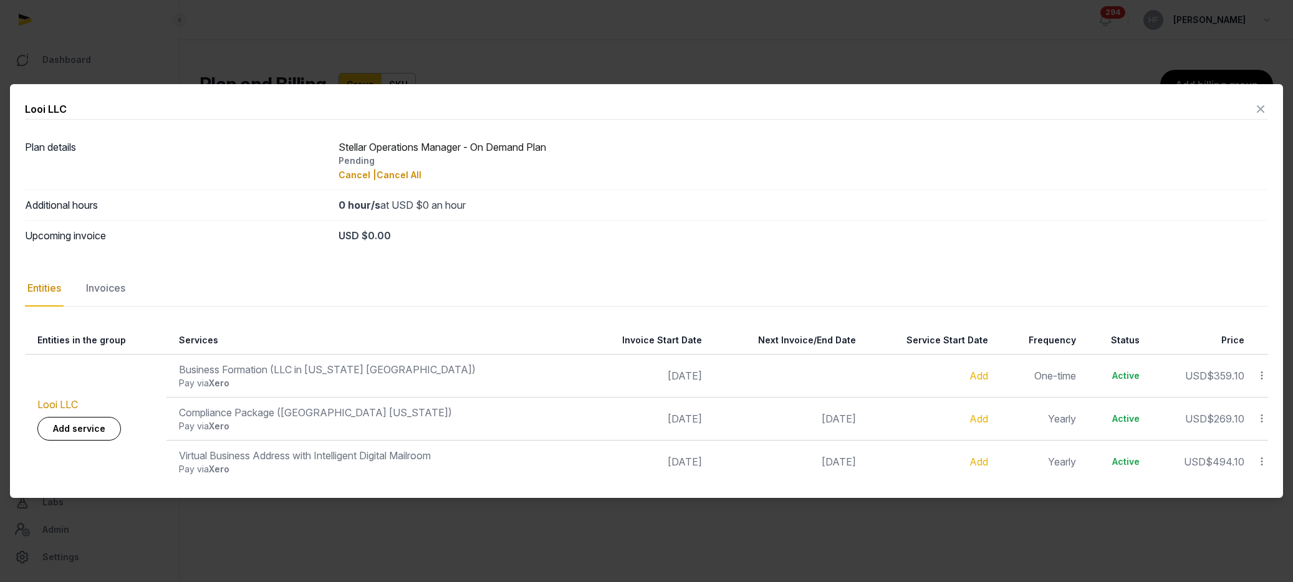
click at [1258, 109] on icon at bounding box center [1260, 109] width 15 height 20
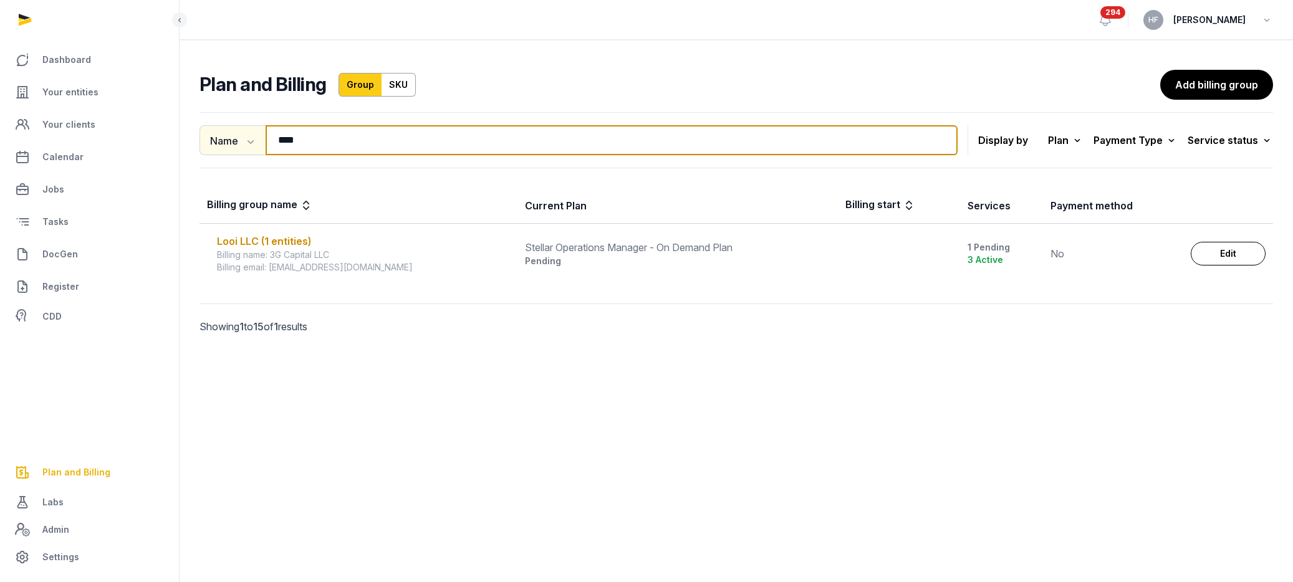
drag, startPoint x: 322, startPoint y: 147, endPoint x: 240, endPoint y: 147, distance: 82.3
click at [248, 147] on div "Name Name Email **** Search" at bounding box center [579, 140] width 758 height 30
